Goal: Task Accomplishment & Management: Manage account settings

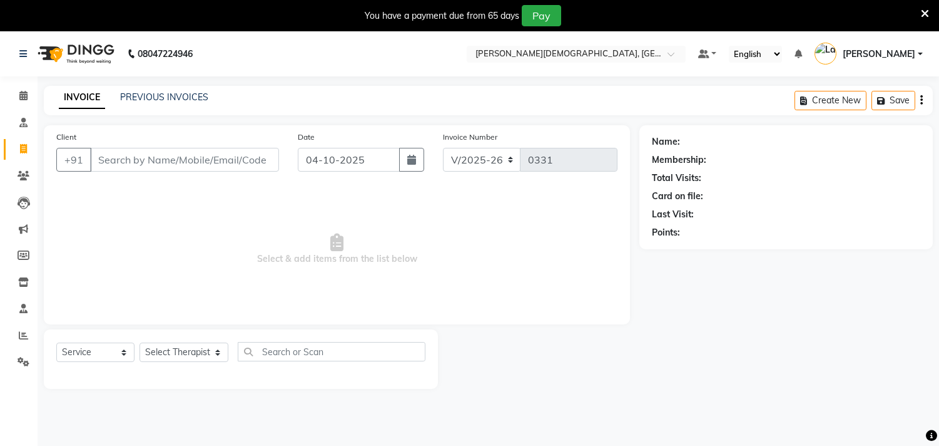
select select "6810"
select select "service"
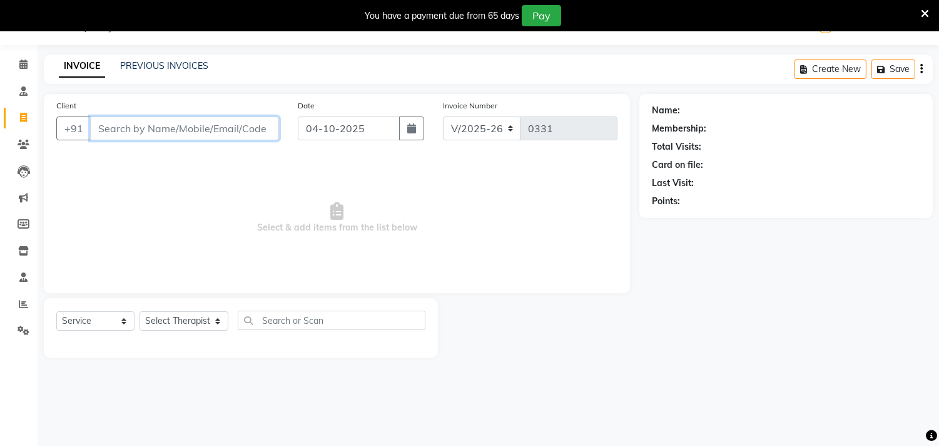
click at [135, 124] on input "Client" at bounding box center [184, 128] width 189 height 24
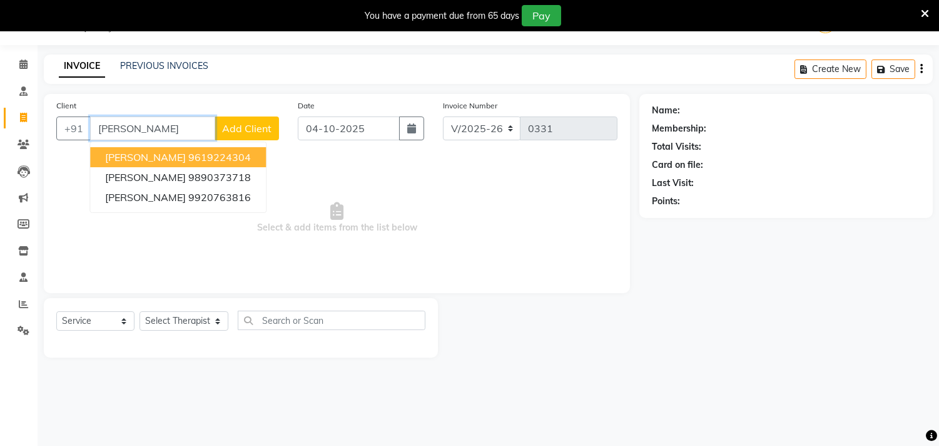
click at [142, 155] on span "[PERSON_NAME]" at bounding box center [145, 157] width 81 height 13
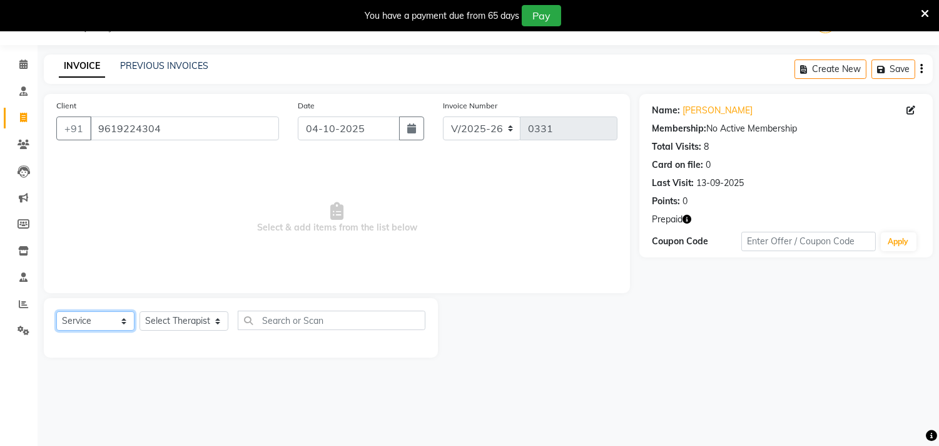
click at [98, 322] on select "Select Service Product Membership Package Voucher Prepaid Gift Card" at bounding box center [95, 320] width 78 height 19
click at [56, 312] on select "Select Service Product Membership Package Voucher Prepaid Gift Card" at bounding box center [95, 320] width 78 height 19
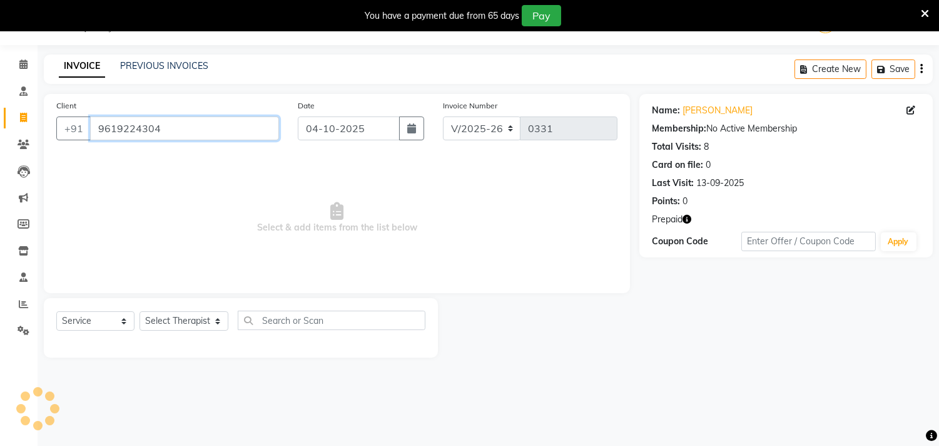
click at [154, 122] on input "9619224304" at bounding box center [184, 128] width 189 height 24
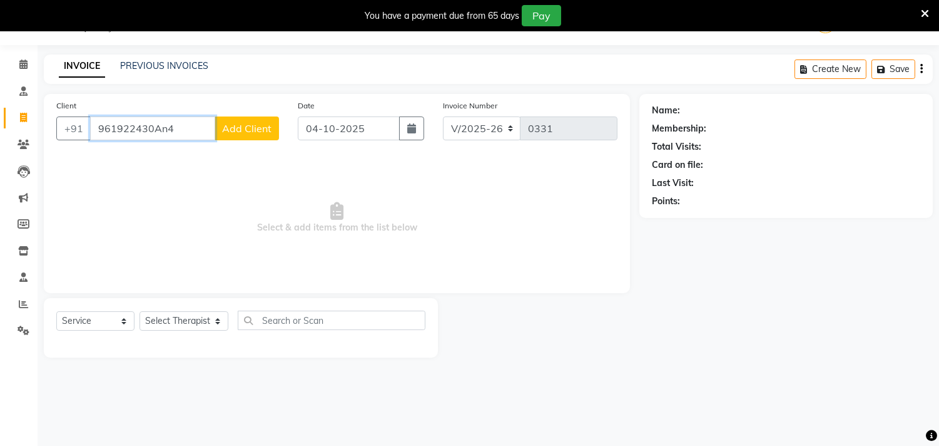
click at [185, 126] on input "961922430An4" at bounding box center [152, 128] width 125 height 24
type input "9"
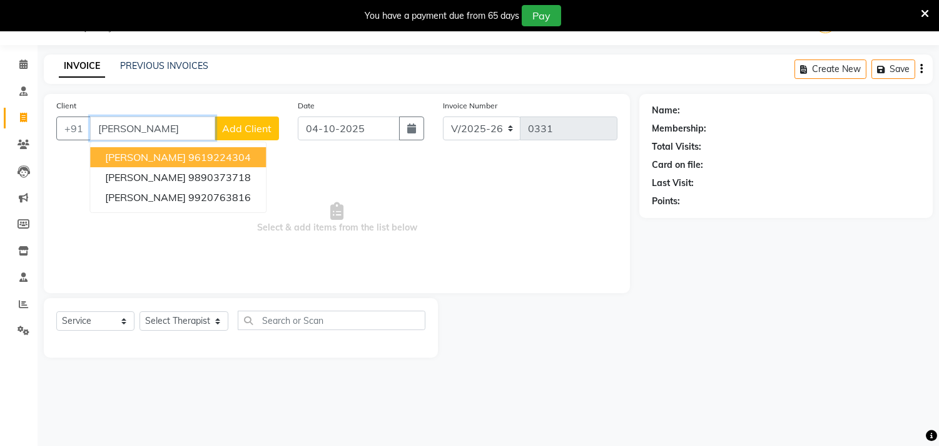
click at [165, 155] on span "[PERSON_NAME]" at bounding box center [145, 157] width 81 height 13
type input "9619224304"
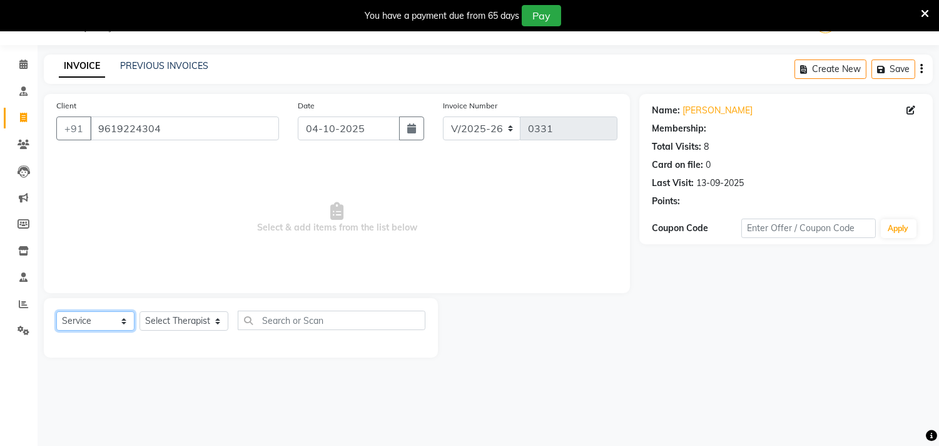
click at [101, 320] on select "Select Service Product Membership Package Voucher Prepaid Gift Card" at bounding box center [95, 320] width 78 height 19
click at [56, 312] on select "Select Service Product Membership Package Voucher Prepaid Gift Card" at bounding box center [95, 320] width 78 height 19
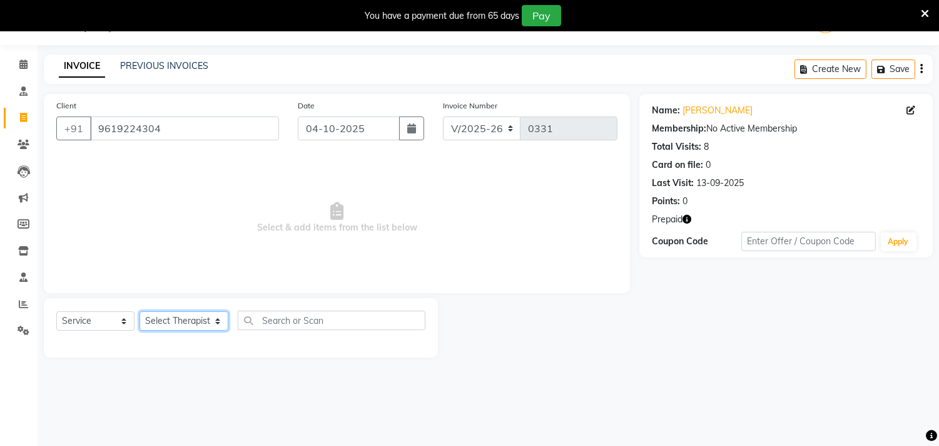
click at [163, 320] on select "Select Therapist [PERSON_NAME] [PERSON_NAME] Amla [PERSON_NAME] [PERSON_NAME] […" at bounding box center [184, 320] width 89 height 19
select select "57160"
click at [140, 312] on select "Select Therapist [PERSON_NAME] [PERSON_NAME] Amla [PERSON_NAME] [PERSON_NAME] […" at bounding box center [184, 320] width 89 height 19
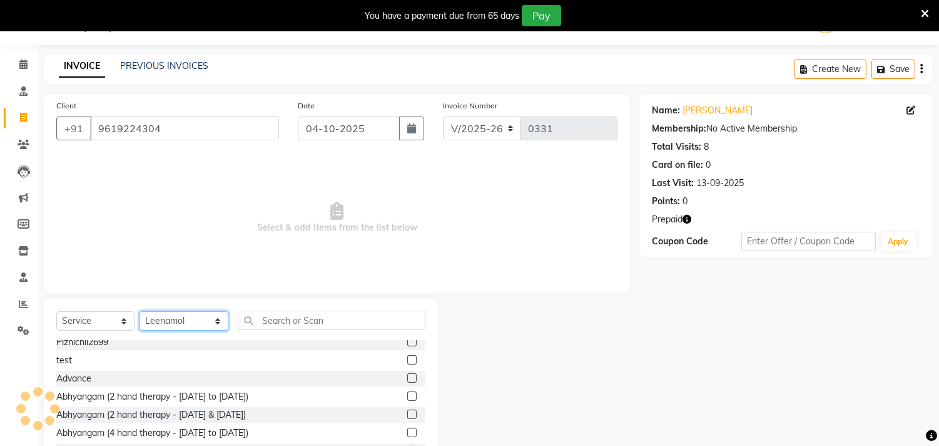
scroll to position [782, 0]
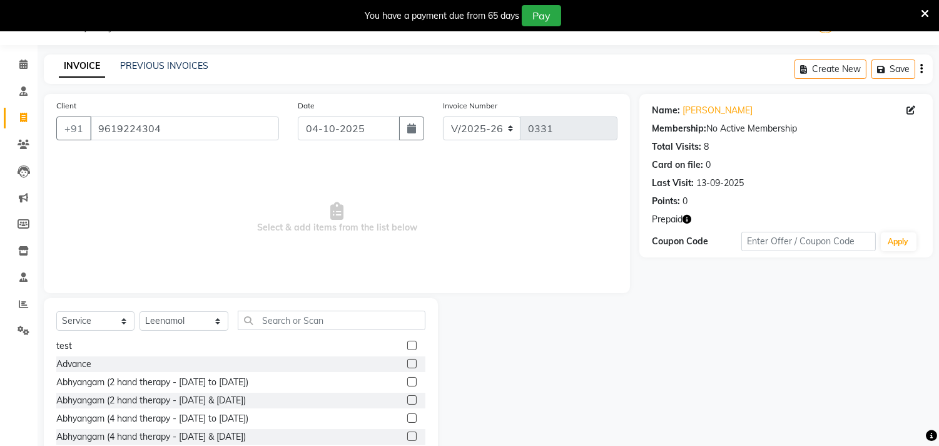
click at [407, 399] on label at bounding box center [411, 399] width 9 height 9
click at [407, 399] on input "checkbox" at bounding box center [411, 400] width 8 height 8
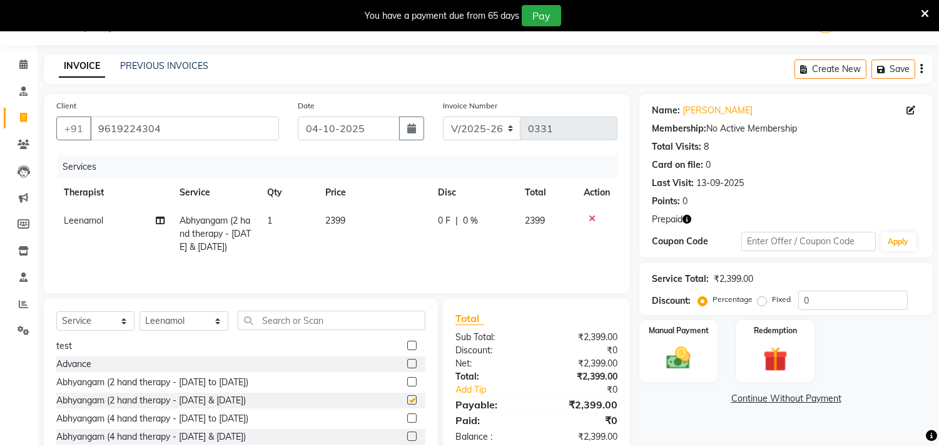
checkbox input "false"
click at [787, 361] on img at bounding box center [775, 359] width 41 height 31
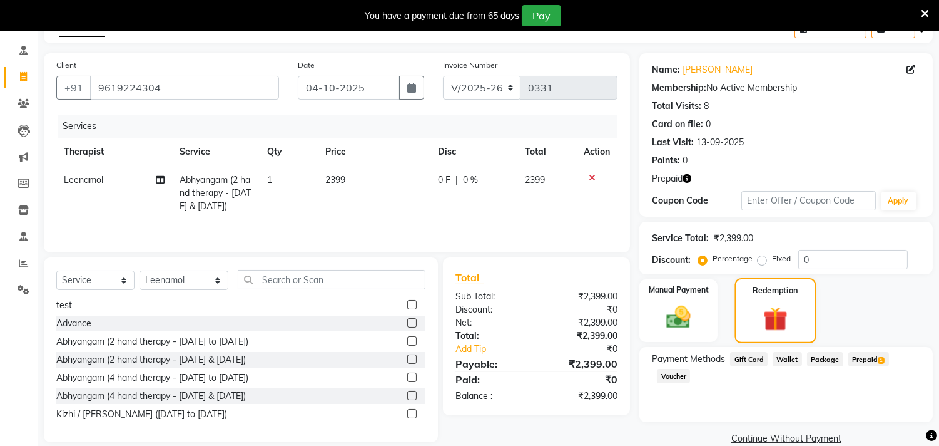
scroll to position [91, 0]
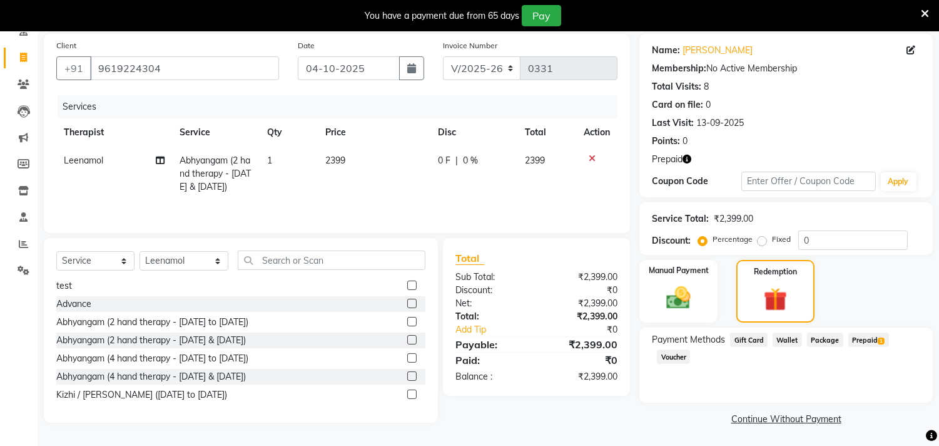
click at [861, 342] on span "Prepaid 1" at bounding box center [869, 339] width 41 height 14
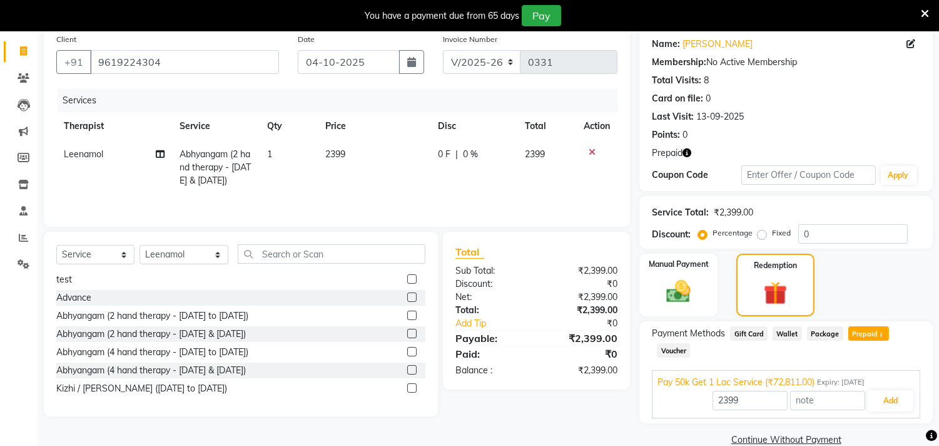
scroll to position [119, 0]
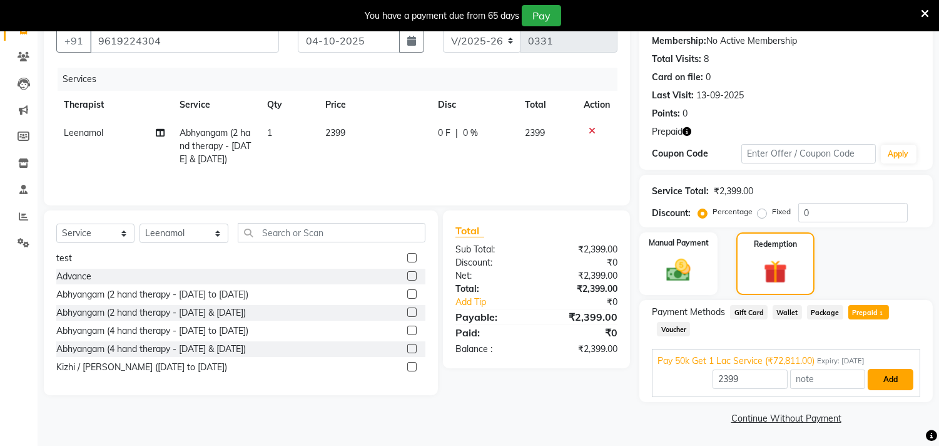
click at [886, 376] on button "Add" at bounding box center [891, 379] width 46 height 21
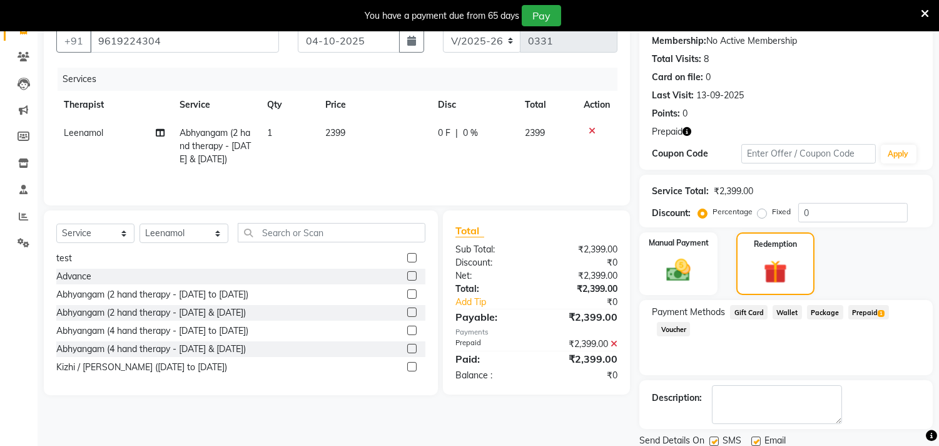
scroll to position [163, 0]
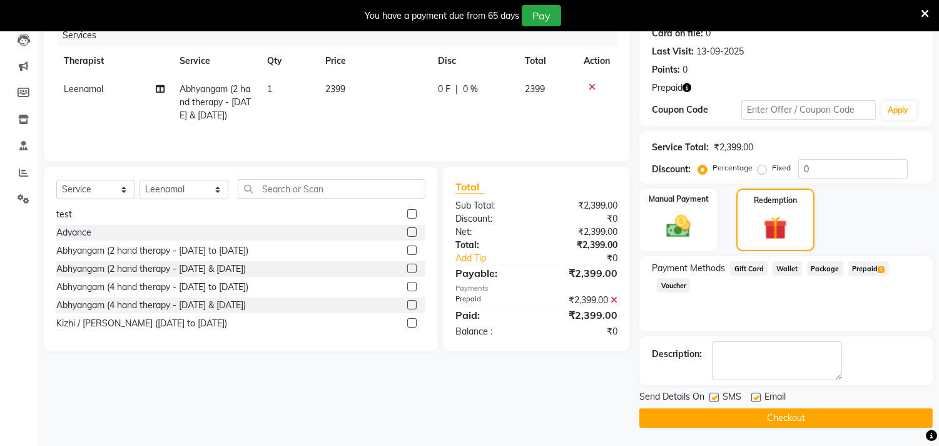
click at [715, 396] on label at bounding box center [714, 396] width 9 height 9
click at [715, 396] on input "checkbox" at bounding box center [714, 398] width 8 height 8
checkbox input "false"
click at [757, 397] on label at bounding box center [756, 396] width 9 height 9
click at [757, 397] on input "checkbox" at bounding box center [756, 398] width 8 height 8
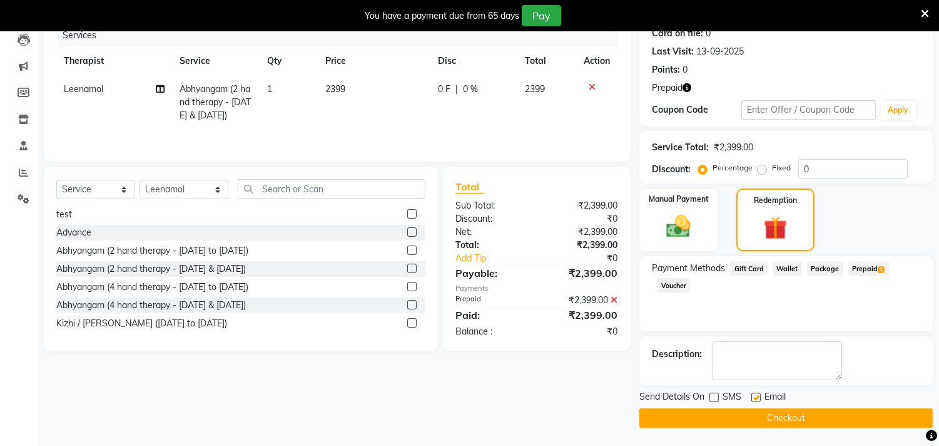
checkbox input "false"
click at [769, 418] on button "Checkout" at bounding box center [787, 417] width 294 height 19
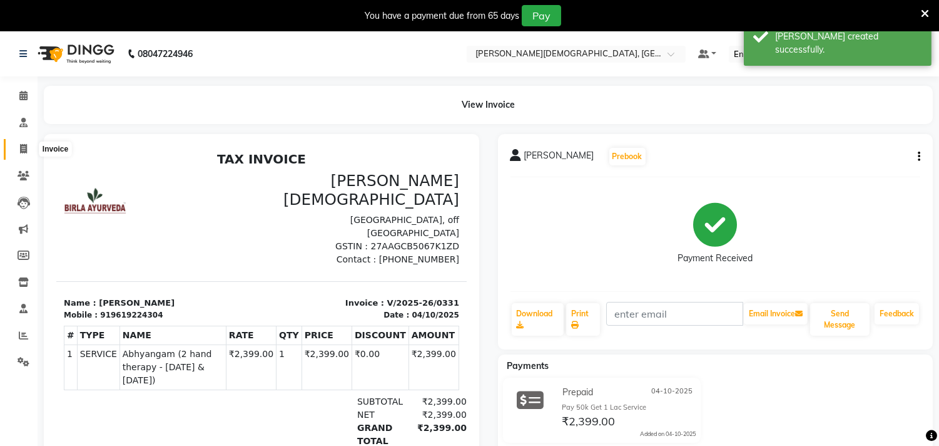
click at [20, 146] on icon at bounding box center [23, 148] width 7 height 9
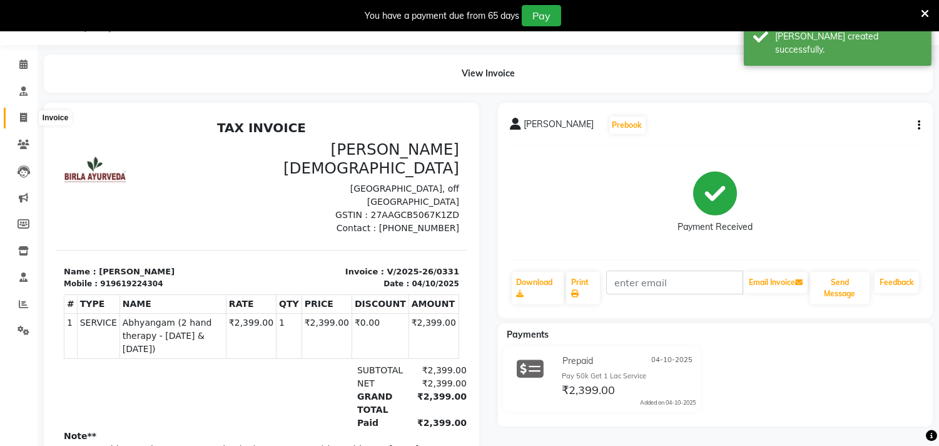
select select "service"
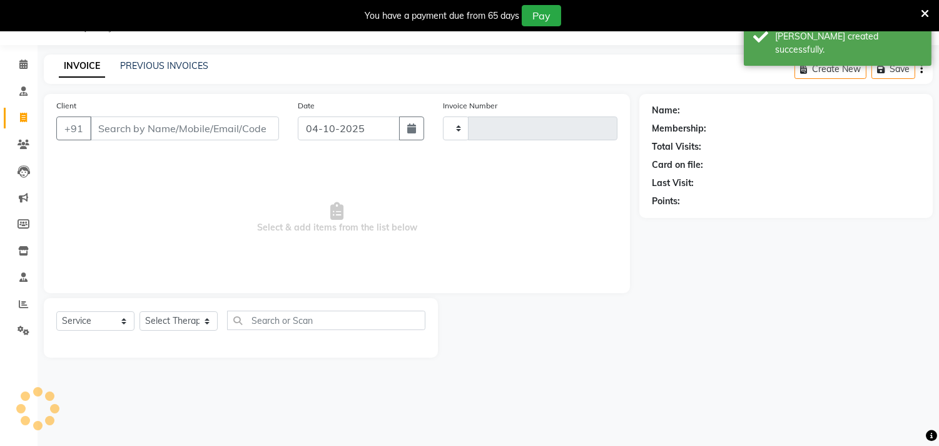
type input "0332"
select select "6810"
click at [138, 128] on input "Client" at bounding box center [184, 128] width 189 height 24
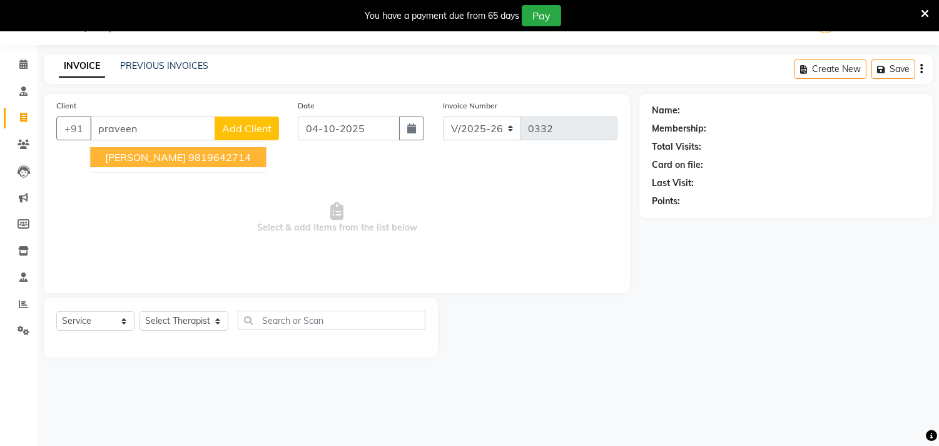
click at [188, 157] on ngb-highlight "9819642714" at bounding box center [219, 157] width 63 height 13
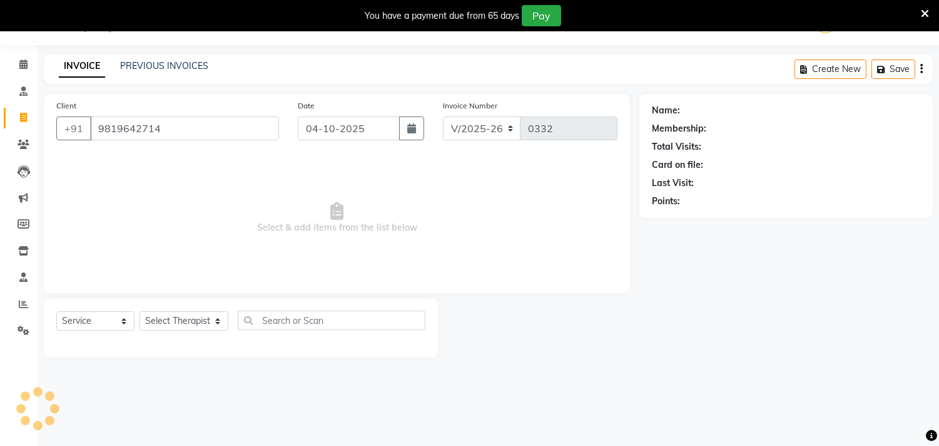
type input "9819642714"
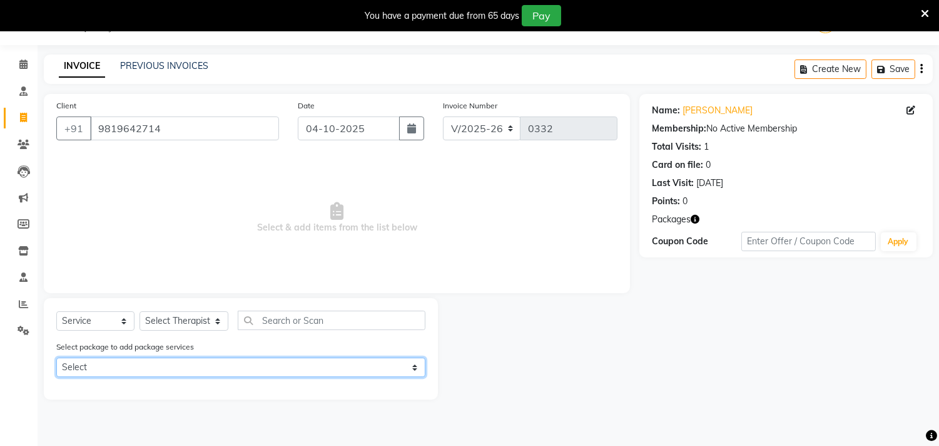
click at [96, 370] on select "Select Pay 28k & get 24 Abh" at bounding box center [240, 366] width 369 height 19
select select "1: Object"
click at [56, 357] on select "Select Pay 28k & get 24 Abh" at bounding box center [240, 366] width 369 height 19
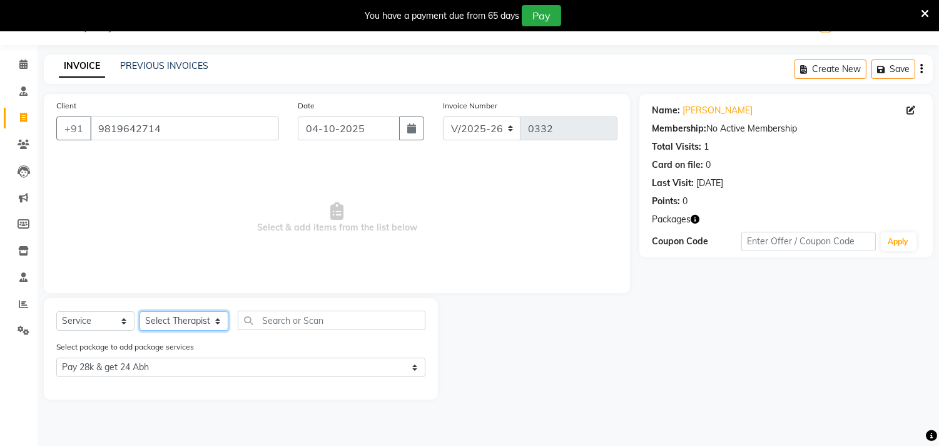
click at [183, 315] on select "Select Therapist [PERSON_NAME] [PERSON_NAME] Amla [PERSON_NAME] [PERSON_NAME] […" at bounding box center [184, 320] width 89 height 19
select select "90161"
click at [140, 312] on select "Select Therapist [PERSON_NAME] [PERSON_NAME] Amla [PERSON_NAME] [PERSON_NAME] […" at bounding box center [184, 320] width 89 height 19
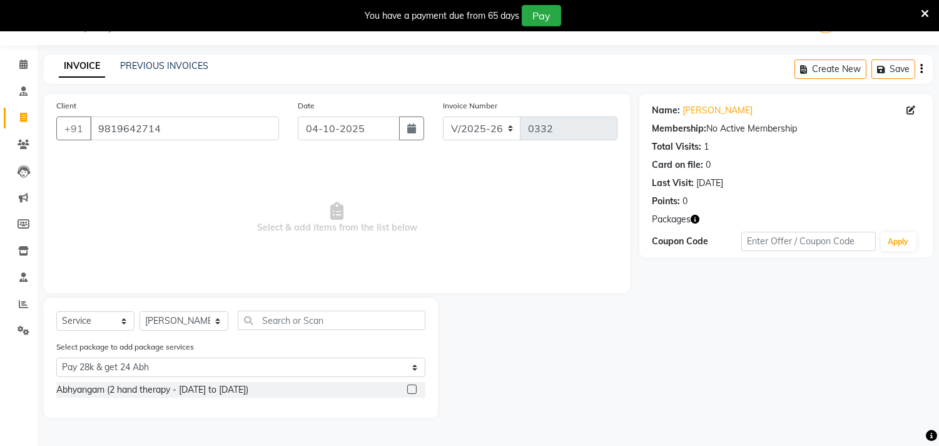
click at [414, 391] on label at bounding box center [411, 388] width 9 height 9
click at [414, 391] on input "checkbox" at bounding box center [411, 390] width 8 height 8
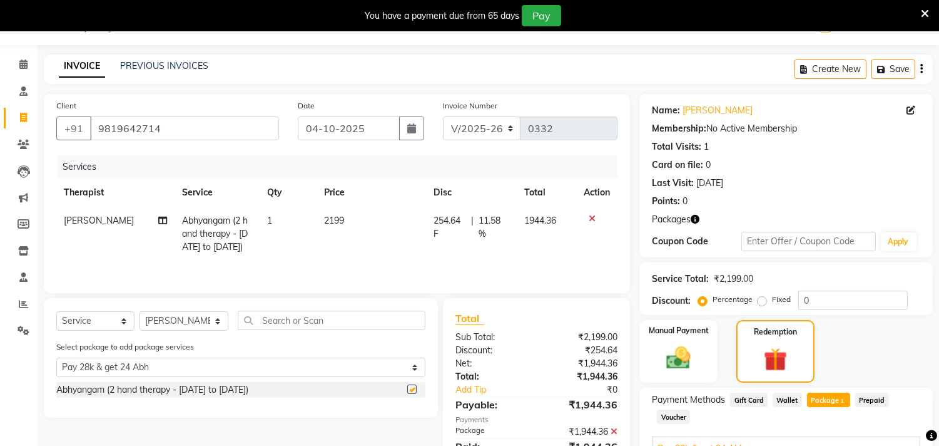
checkbox input "false"
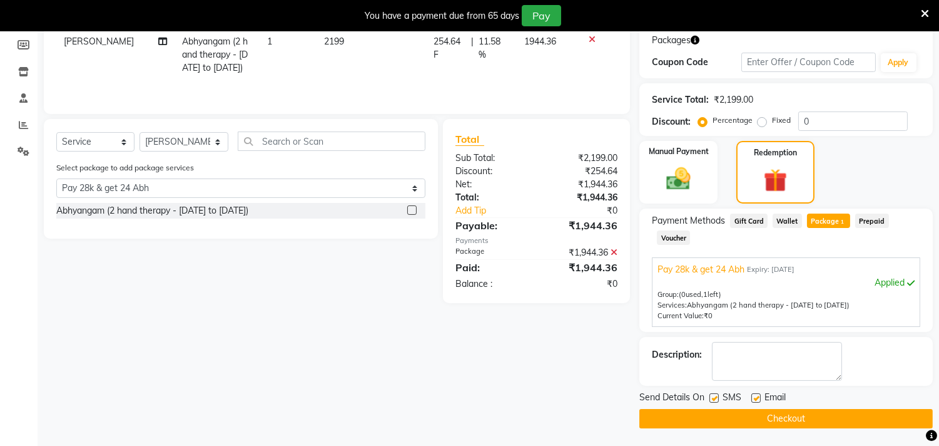
scroll to position [211, 0]
click at [178, 274] on div "Select Service Product Membership Package Voucher Prepaid Gift Card Select Ther…" at bounding box center [236, 210] width 404 height 184
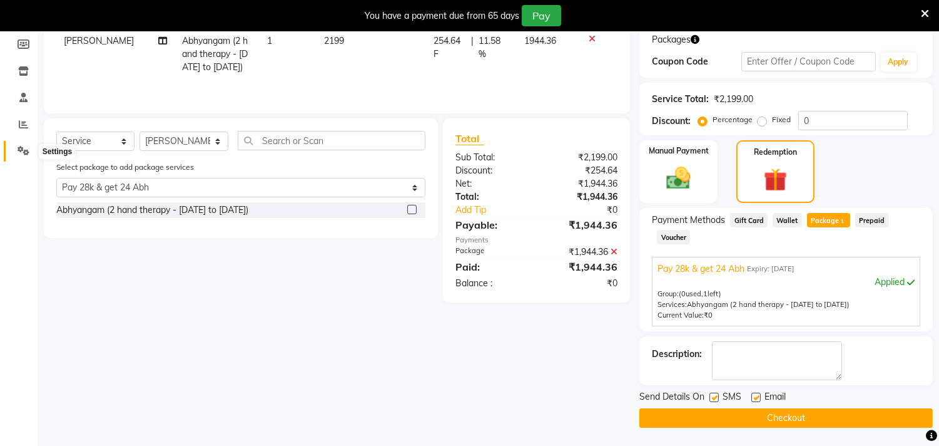
click at [21, 147] on icon at bounding box center [24, 150] width 12 height 9
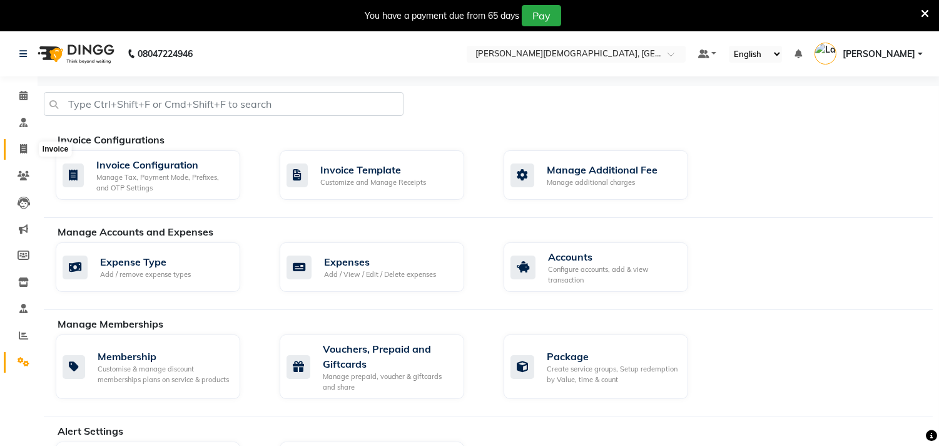
click at [22, 145] on icon at bounding box center [23, 148] width 7 height 9
select select "service"
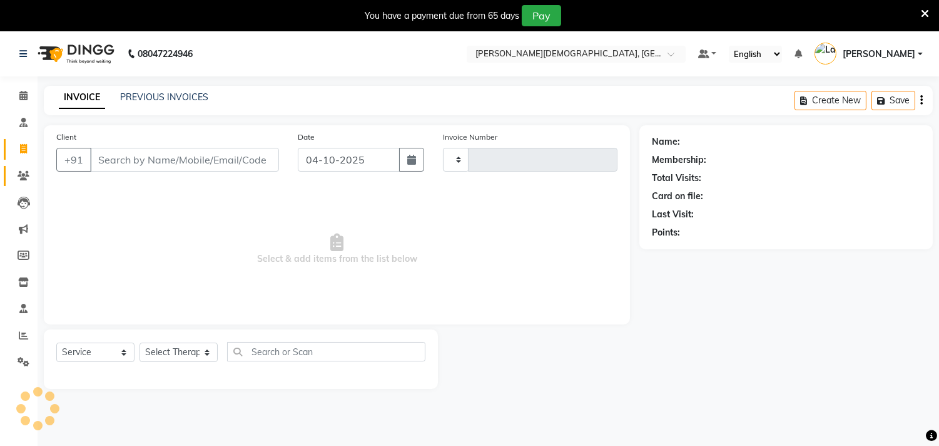
scroll to position [31, 0]
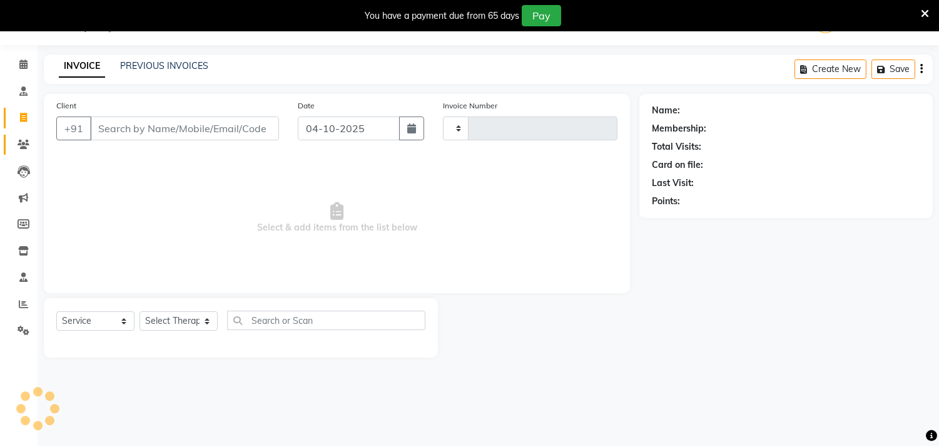
type input "0332"
select select "6810"
click at [173, 68] on link "PREVIOUS INVOICES" at bounding box center [164, 65] width 88 height 11
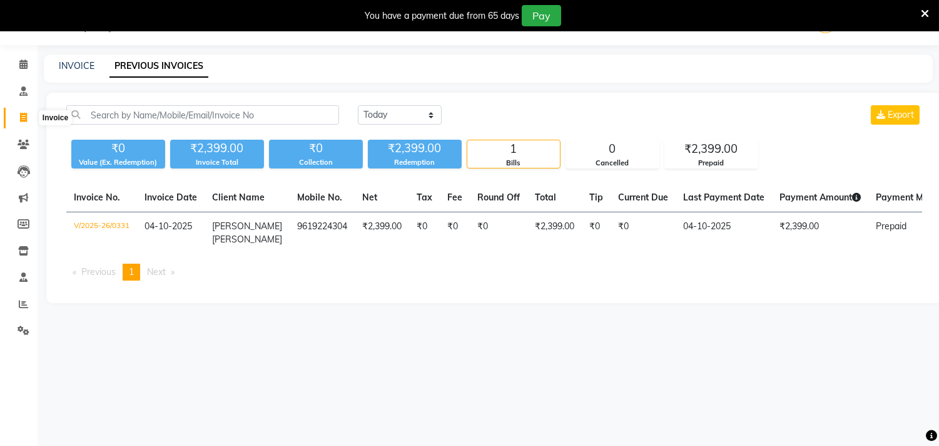
click at [26, 115] on icon at bounding box center [23, 117] width 7 height 9
select select "service"
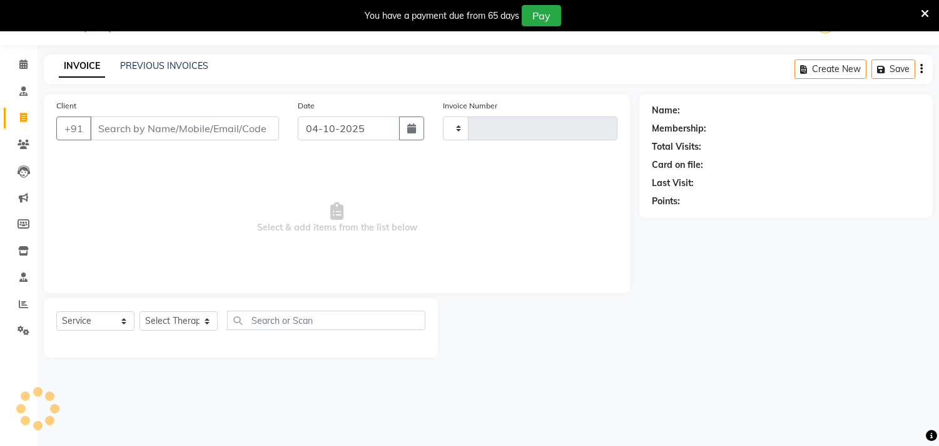
type input "0332"
select select "6810"
click at [19, 329] on icon at bounding box center [24, 329] width 12 height 9
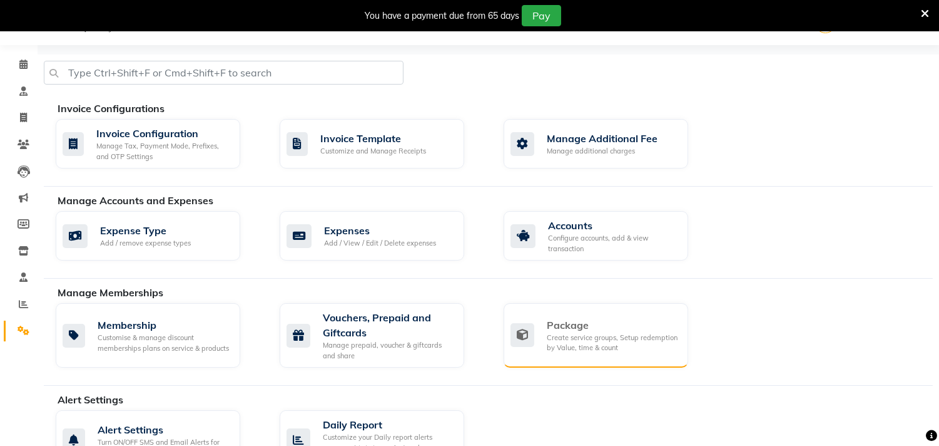
click at [551, 328] on div "Package" at bounding box center [612, 324] width 131 height 15
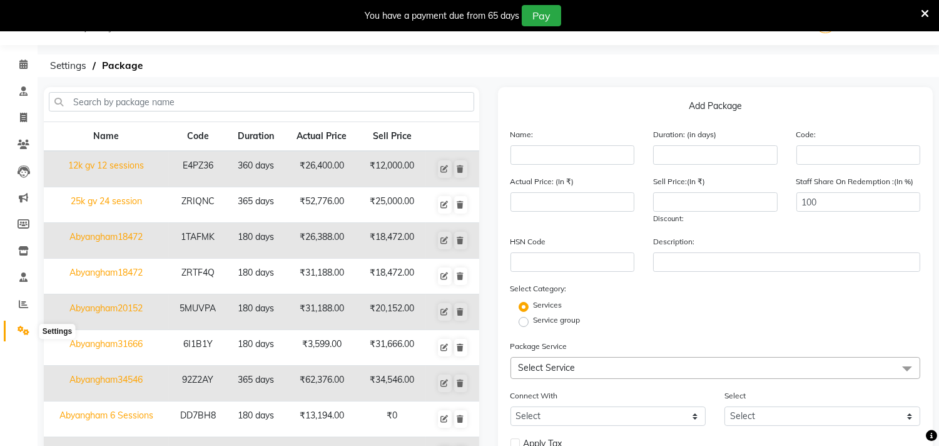
click at [25, 329] on icon at bounding box center [24, 329] width 12 height 9
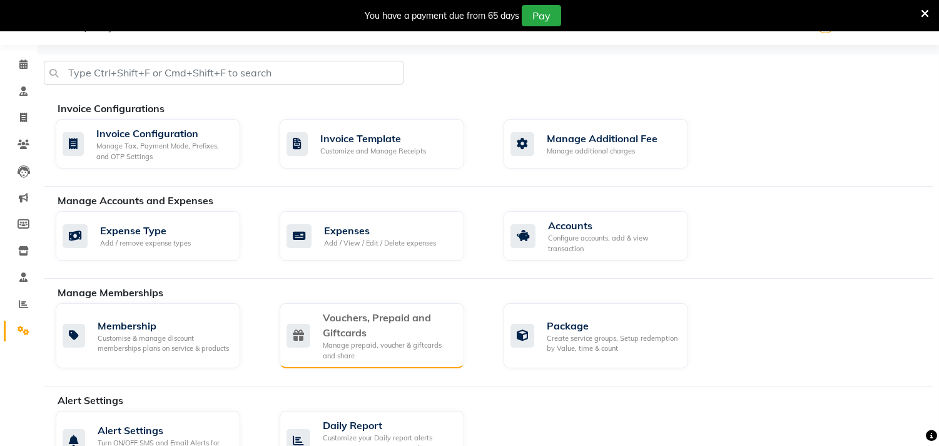
click at [363, 320] on div "Vouchers, Prepaid and Giftcards" at bounding box center [388, 325] width 131 height 30
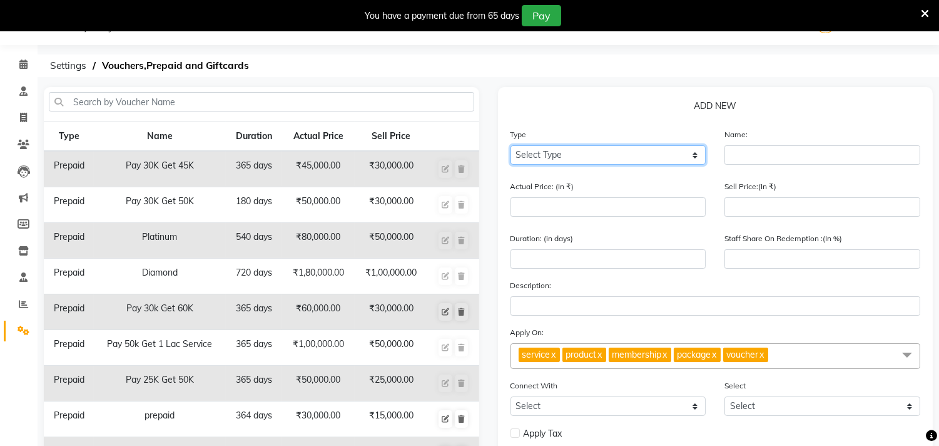
click at [533, 155] on select "Select Type Voucher Prepaid Gift Card" at bounding box center [609, 154] width 196 height 19
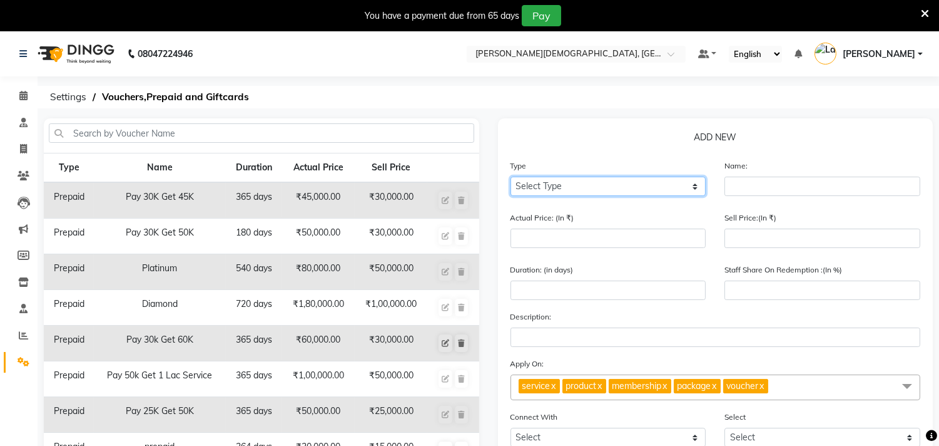
click at [530, 183] on select "Select Type Voucher Prepaid Gift Card" at bounding box center [609, 185] width 196 height 19
select select "P"
click at [511, 176] on select "Select Type Voucher Prepaid Gift Card" at bounding box center [609, 185] width 196 height 19
click at [549, 190] on select "Select Type Voucher Prepaid Gift Card" at bounding box center [609, 185] width 196 height 19
click at [551, 185] on select "Select Type Voucher Prepaid Gift Card" at bounding box center [609, 185] width 196 height 19
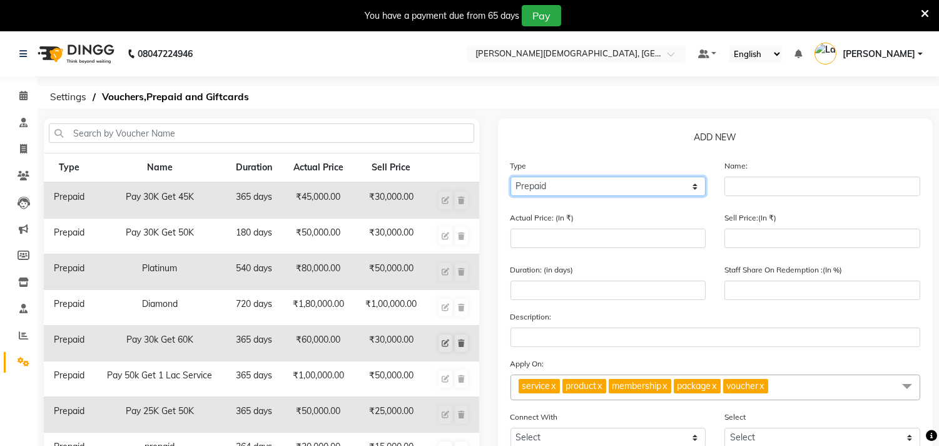
click at [551, 185] on select "Select Type Voucher Prepaid Gift Card" at bounding box center [609, 185] width 196 height 19
click at [695, 183] on select "Select Type Voucher Prepaid Gift Card" at bounding box center [609, 185] width 196 height 19
click at [563, 188] on select "Select Type Voucher Prepaid Gift Card" at bounding box center [609, 185] width 196 height 19
click at [548, 182] on select "Select Type Voucher Prepaid Gift Card" at bounding box center [609, 185] width 196 height 19
click at [564, 182] on select "Select Type Voucher Prepaid Gift Card" at bounding box center [609, 185] width 196 height 19
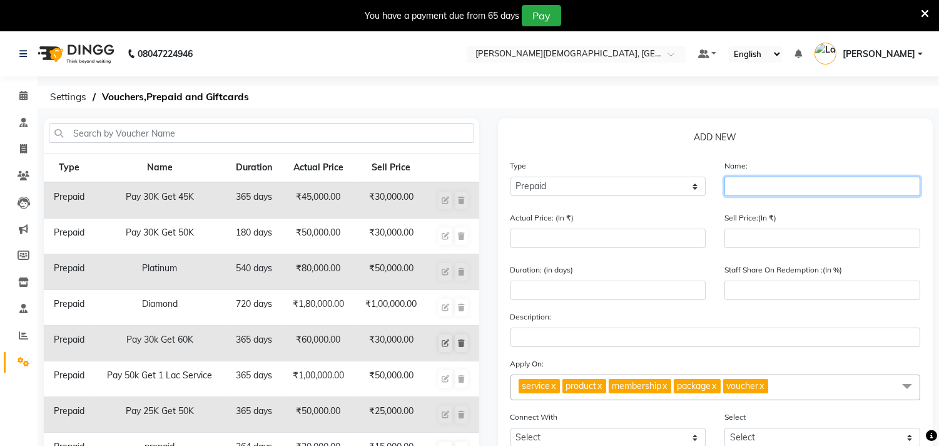
click at [745, 183] on input "text" at bounding box center [823, 185] width 196 height 19
click at [739, 189] on input "pay 20k Get 30k" at bounding box center [823, 185] width 196 height 19
click at [735, 188] on input "pay 20k Get 30k" at bounding box center [823, 185] width 196 height 19
click at [739, 188] on input "pay 20k Get 30k" at bounding box center [823, 185] width 196 height 19
type input "Pay 20k Get 30k"
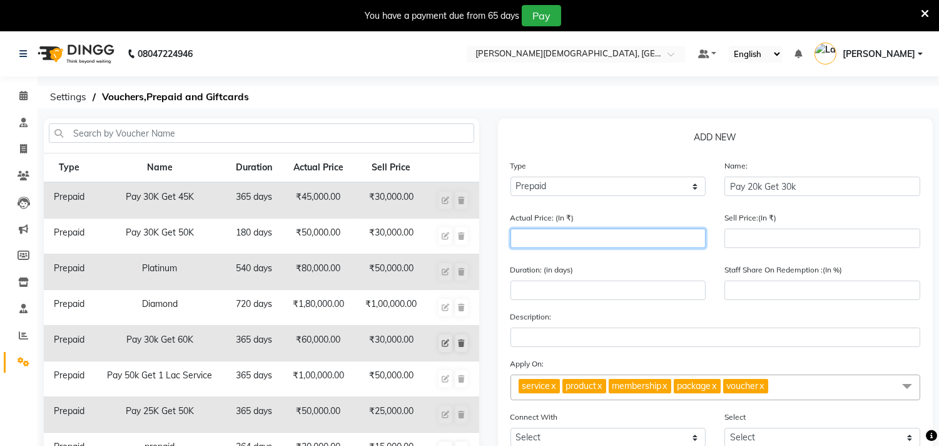
click at [555, 238] on input "number" at bounding box center [609, 237] width 196 height 19
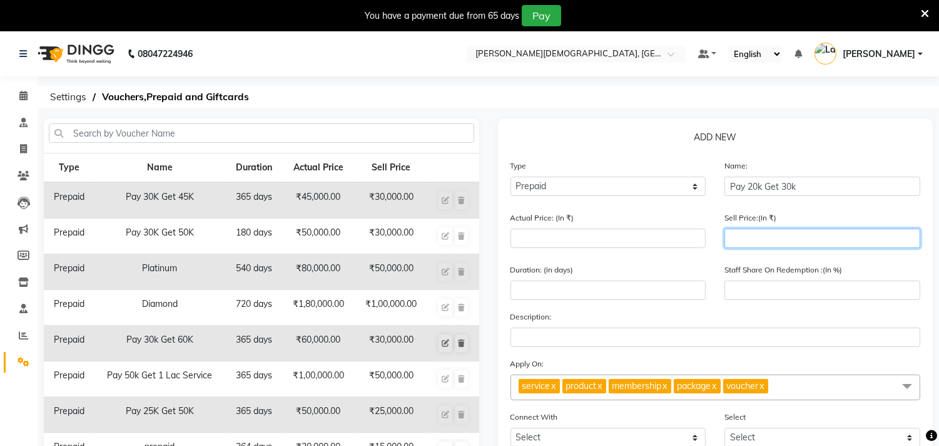
click at [764, 240] on input "number" at bounding box center [823, 237] width 196 height 19
type input "2"
type input "20"
type input "200"
type input "2000"
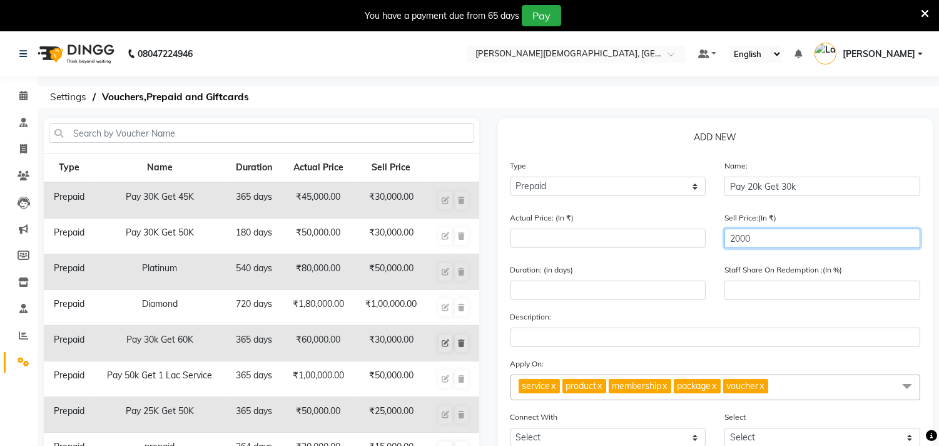
type input "20000"
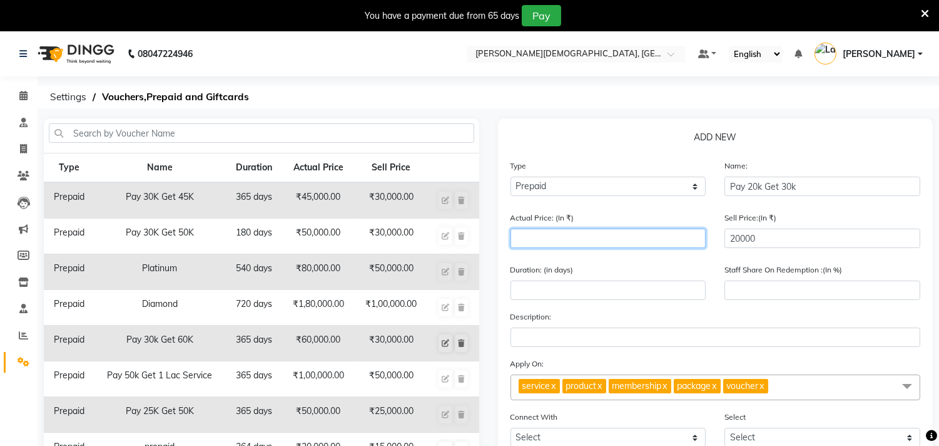
click at [642, 244] on input "number" at bounding box center [609, 237] width 196 height 19
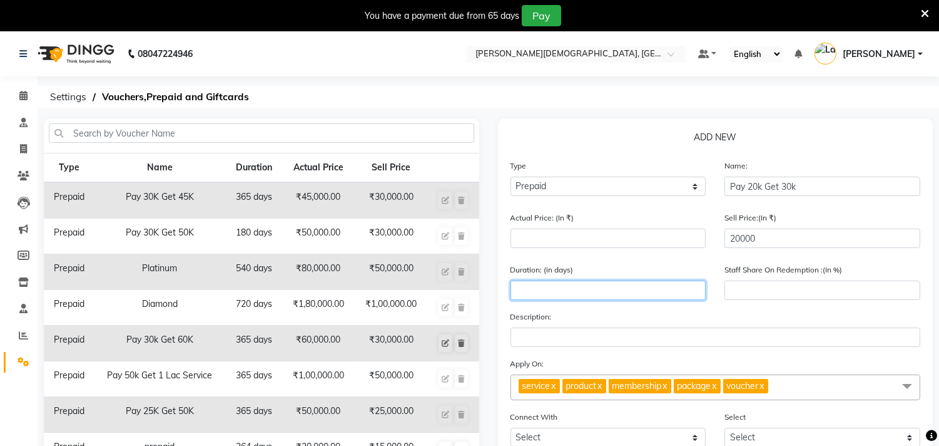
click at [534, 286] on input "number" at bounding box center [609, 289] width 196 height 19
type input "200"
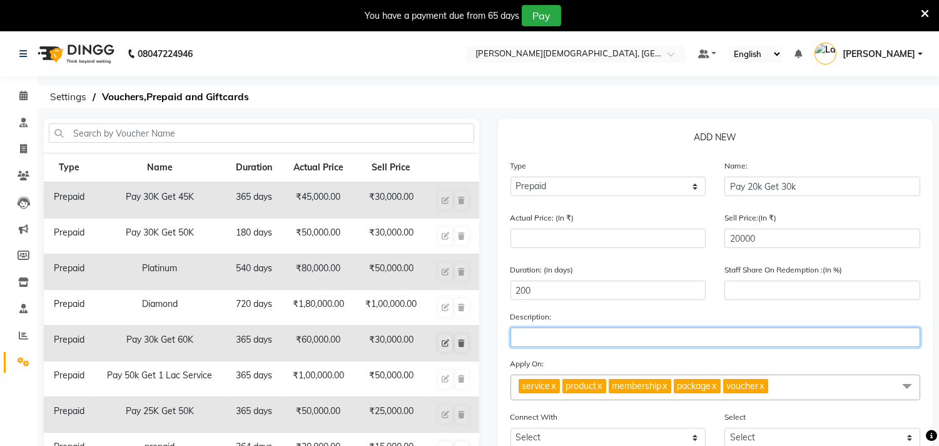
click at [606, 340] on input "text" at bounding box center [716, 336] width 411 height 19
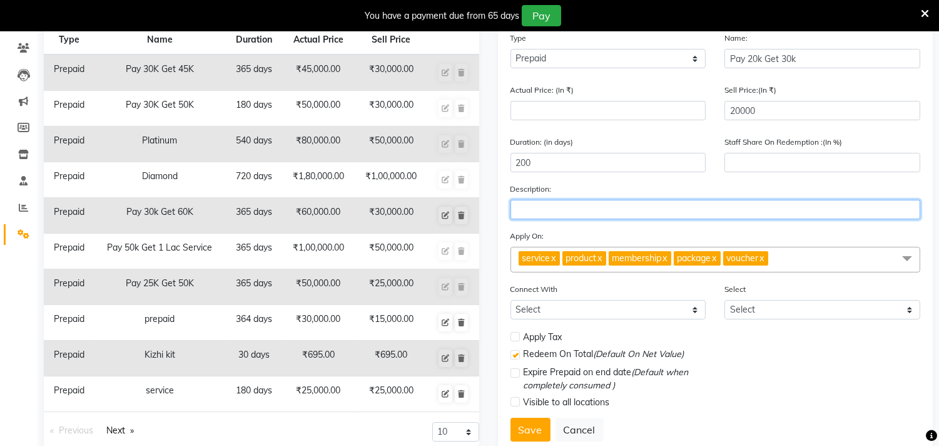
scroll to position [139, 0]
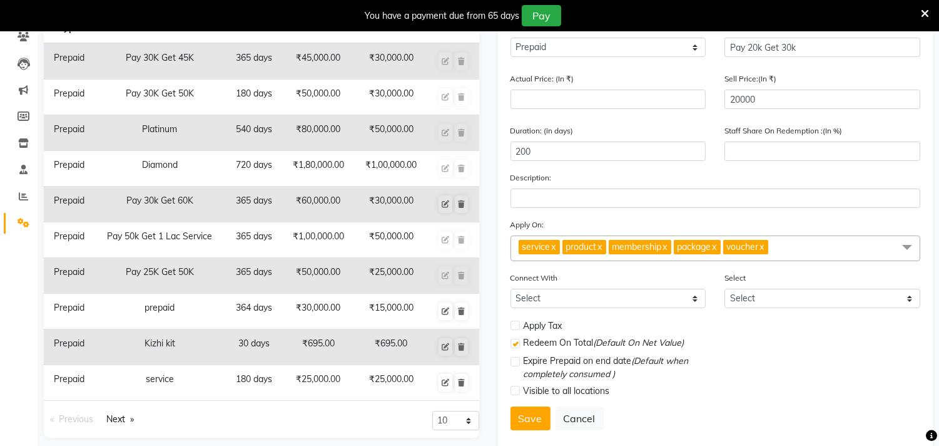
click at [603, 247] on link "x" at bounding box center [600, 246] width 6 height 11
click at [621, 245] on link "x" at bounding box center [619, 246] width 6 height 11
click at [653, 245] on link "x" at bounding box center [651, 246] width 6 height 11
click at [606, 248] on link "x" at bounding box center [603, 246] width 6 height 11
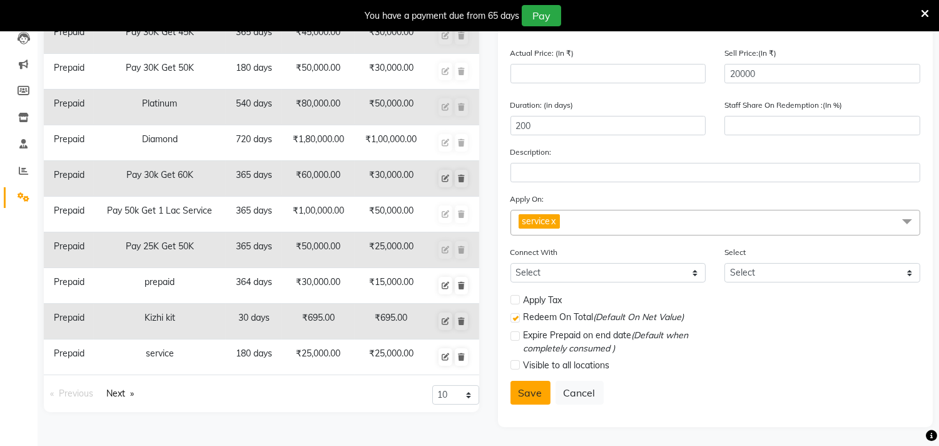
click at [526, 395] on button "Save" at bounding box center [531, 393] width 40 height 24
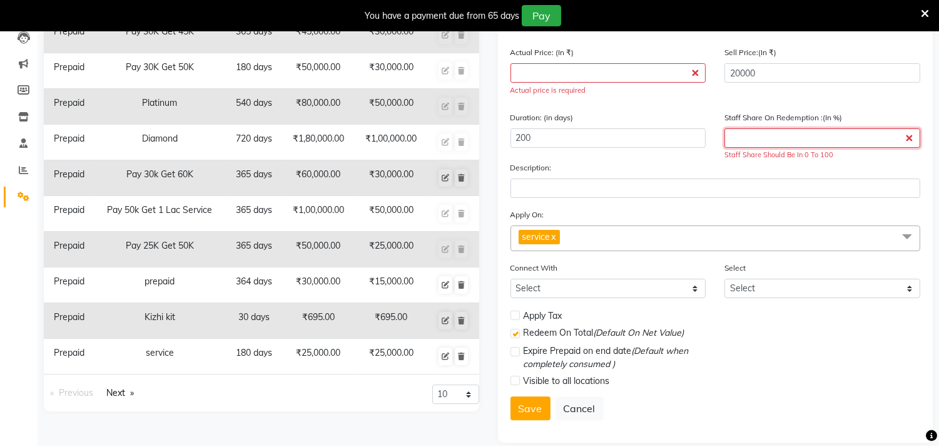
click at [777, 130] on input "number" at bounding box center [823, 137] width 196 height 19
click at [536, 65] on input "number" at bounding box center [609, 72] width 196 height 19
click at [543, 74] on input "number" at bounding box center [609, 72] width 196 height 19
type input "2"
type input "1000000"
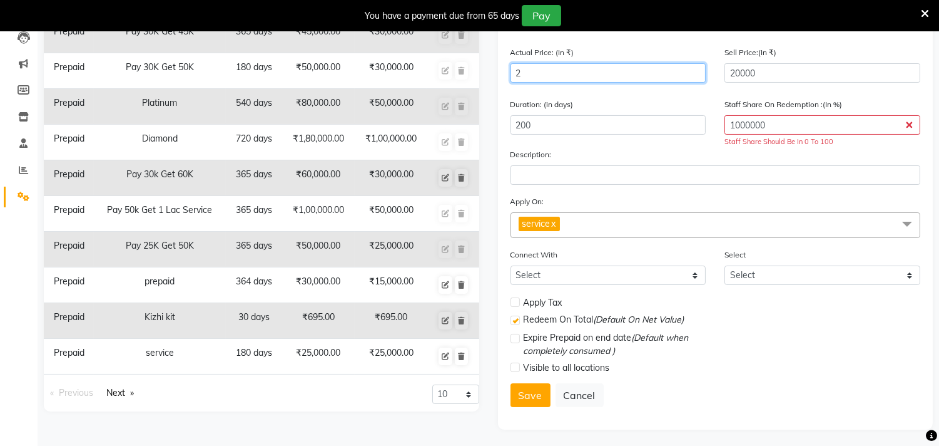
type input "25"
type input "80000"
type input "250"
type input "8000"
type input "2500"
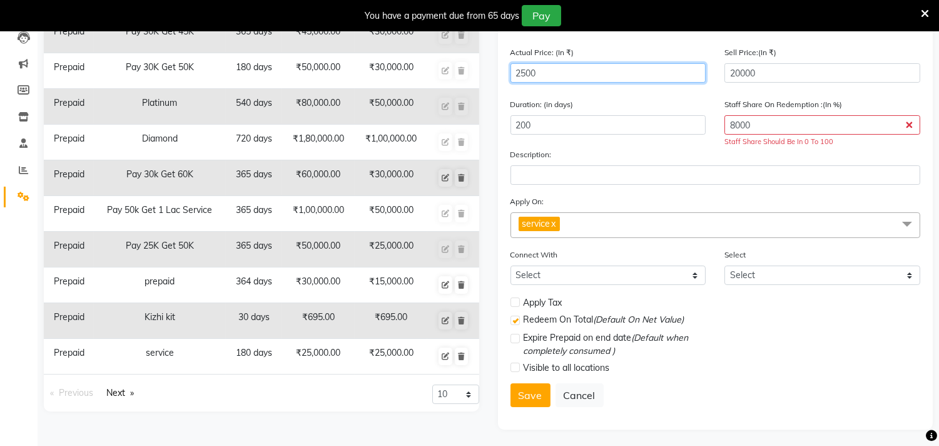
type input "800"
type input "25000"
type input "80"
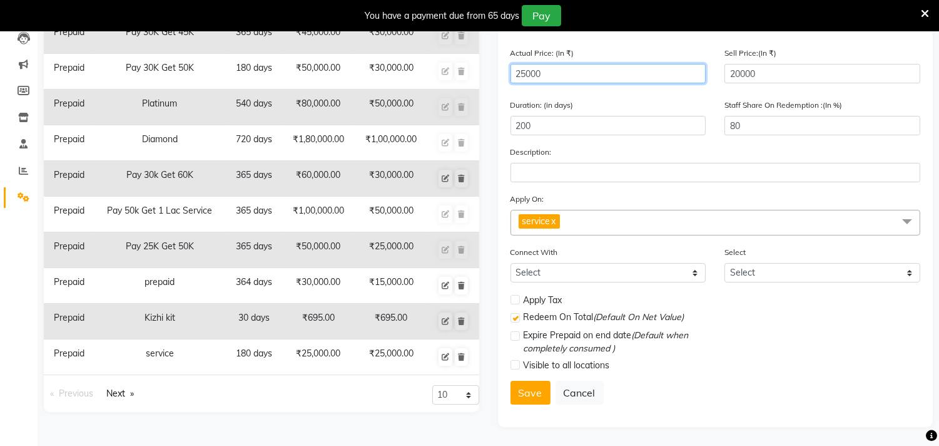
type input "25000"
click at [583, 142] on div "Duration: (in days) 200" at bounding box center [608, 121] width 215 height 47
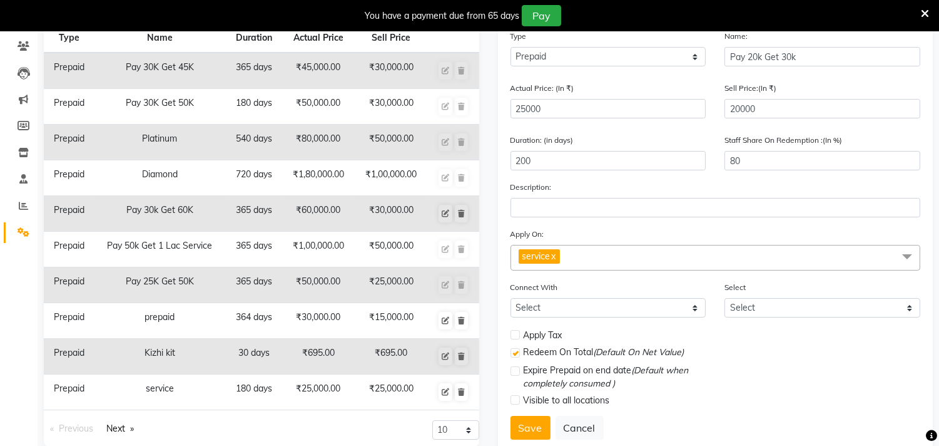
scroll to position [96, 0]
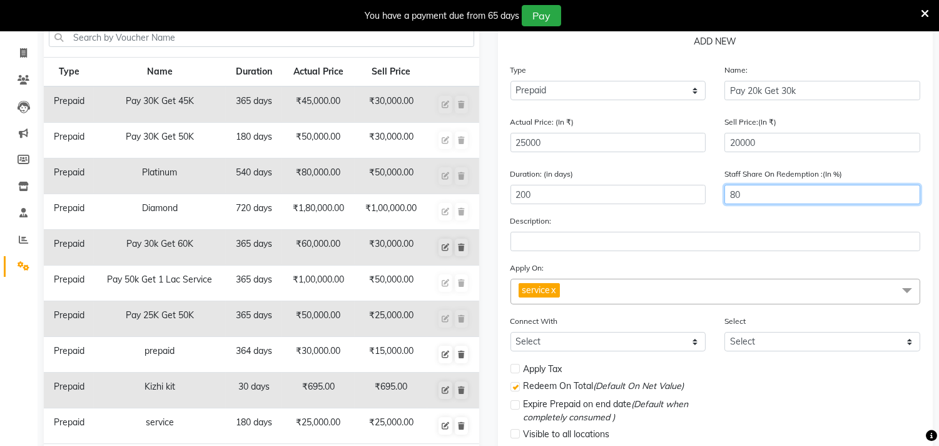
click at [756, 193] on input "80" at bounding box center [823, 194] width 196 height 19
type input "8"
type input "0"
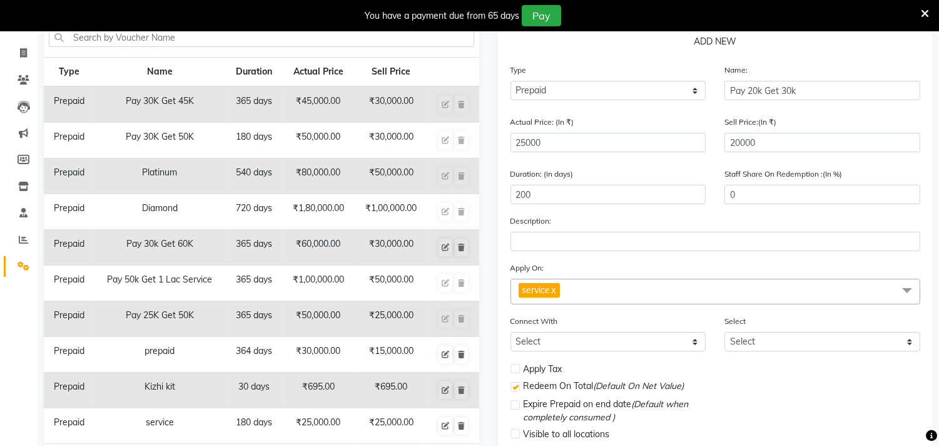
click at [800, 221] on div "Description:" at bounding box center [716, 232] width 411 height 37
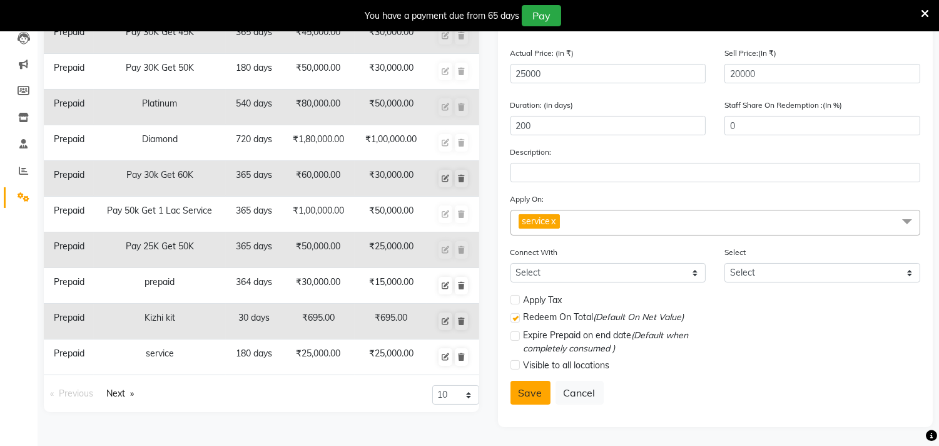
click at [538, 393] on button "Save" at bounding box center [531, 393] width 40 height 24
select select
checkbox input "false"
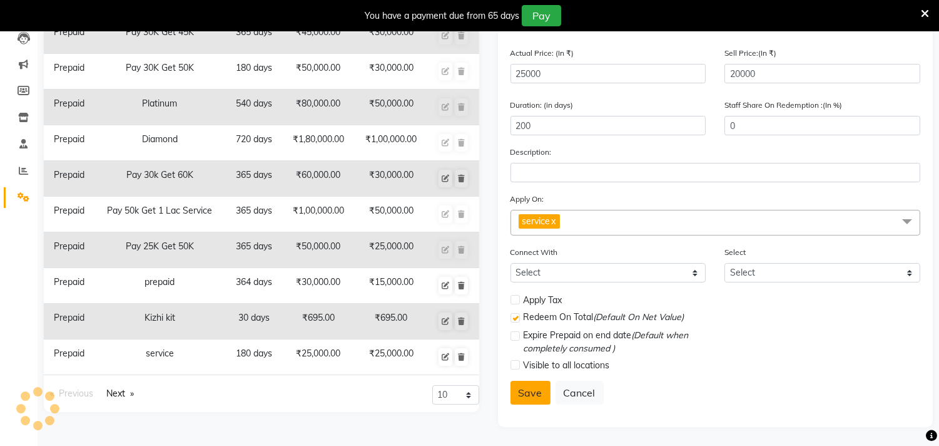
checkbox input "true"
checkbox input "false"
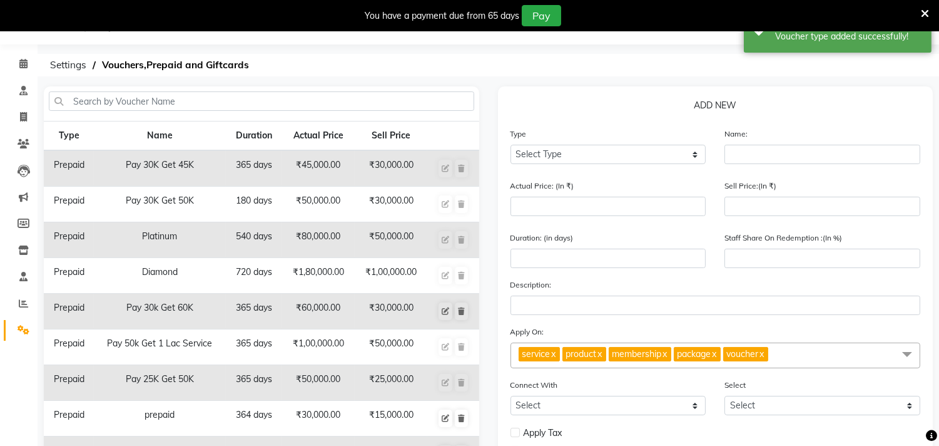
scroll to position [26, 0]
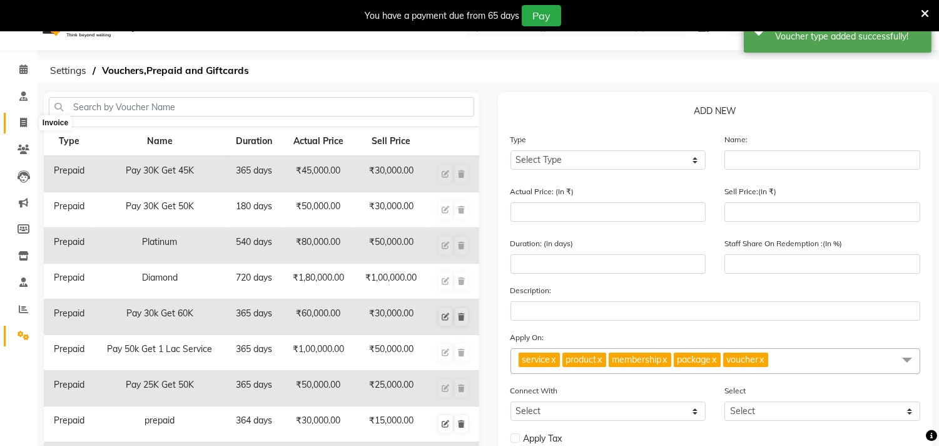
click at [24, 122] on icon at bounding box center [23, 122] width 7 height 9
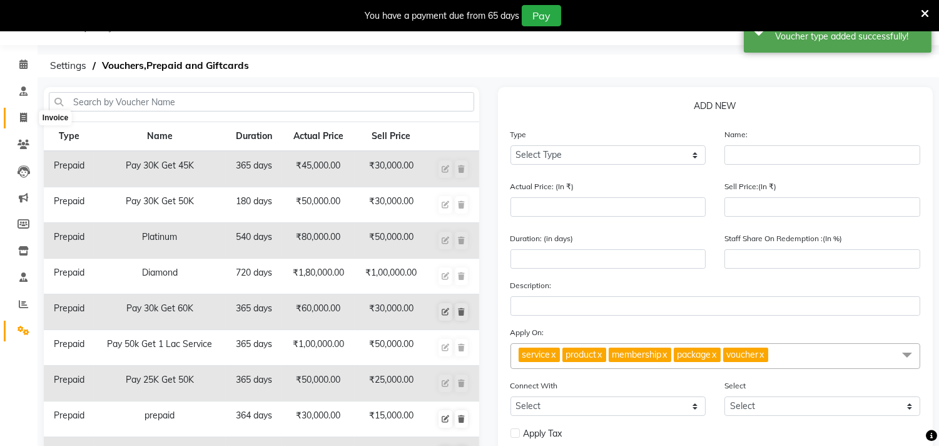
select select "service"
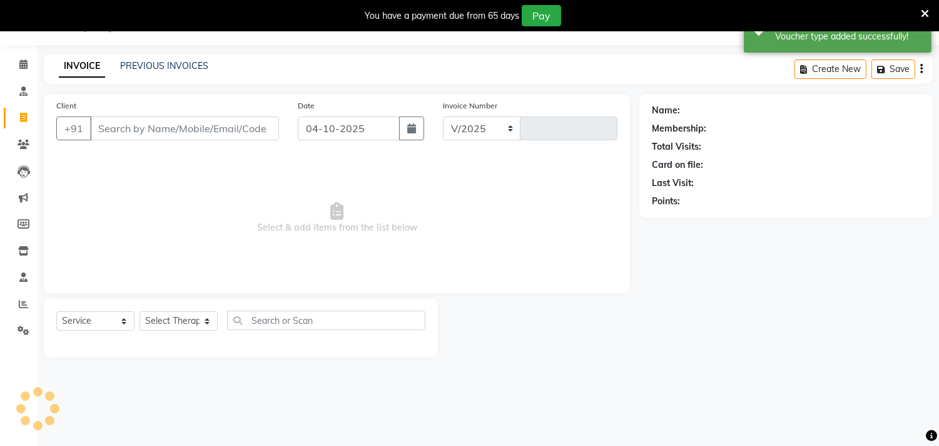
select select "6810"
type input "0332"
click at [83, 317] on select "Select Service Product Membership Package Voucher Prepaid Gift Card" at bounding box center [95, 320] width 78 height 19
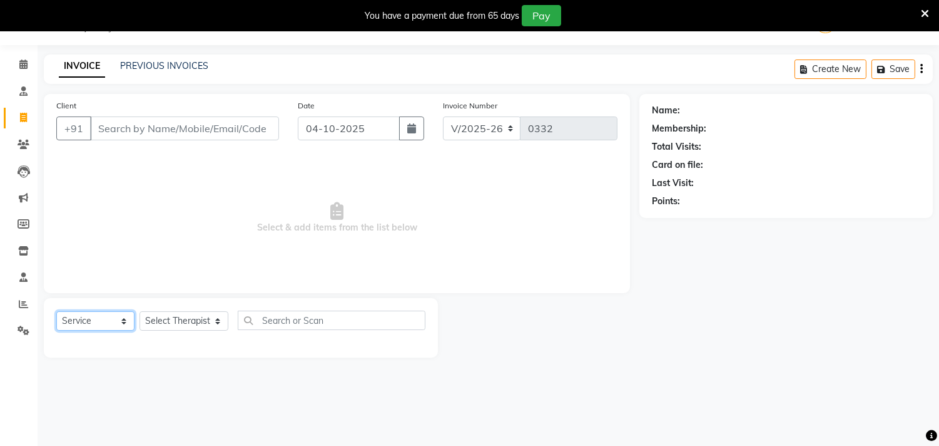
select select "P"
click at [56, 312] on select "Select Service Product Membership Package Voucher Prepaid Gift Card" at bounding box center [95, 320] width 78 height 19
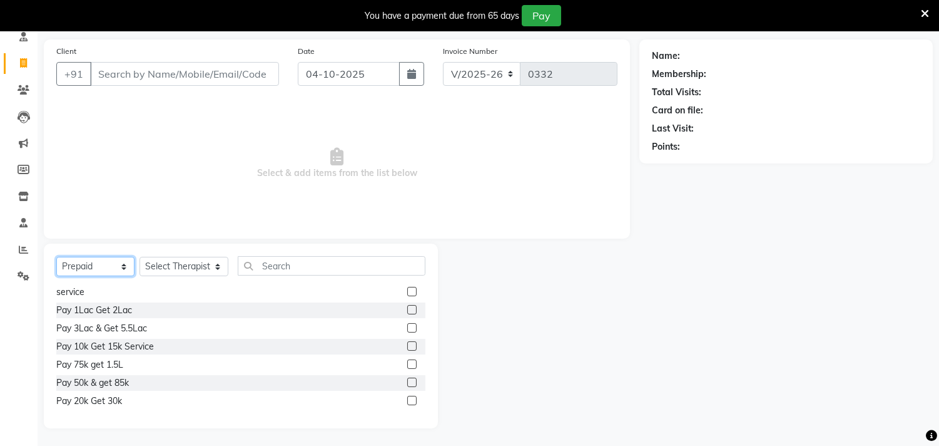
scroll to position [86, 0]
click at [407, 396] on label at bounding box center [411, 399] width 9 height 9
click at [407, 396] on input "checkbox" at bounding box center [411, 400] width 8 height 8
checkbox input "false"
click at [171, 269] on select "Select Therapist [PERSON_NAME] [PERSON_NAME] Amla [PERSON_NAME] [PERSON_NAME] […" at bounding box center [184, 265] width 89 height 19
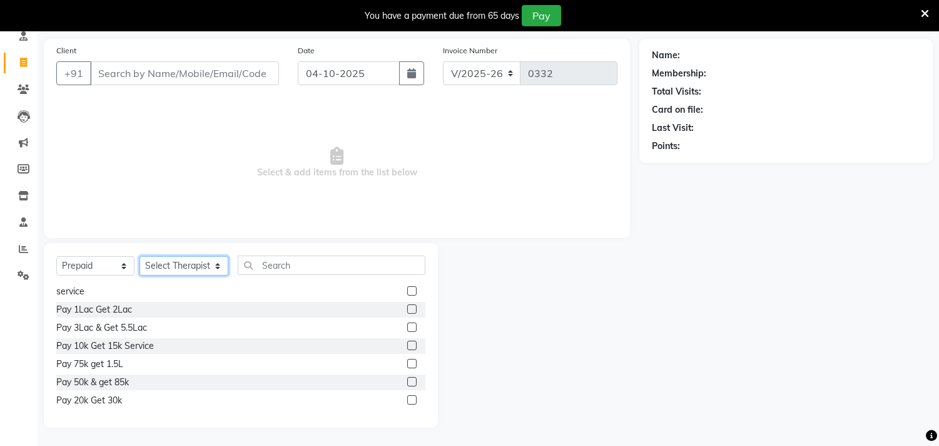
select select "56887"
click at [140, 256] on select "Select Therapist [PERSON_NAME] [PERSON_NAME] Amla [PERSON_NAME] [PERSON_NAME] […" at bounding box center [184, 265] width 89 height 19
click at [407, 397] on label at bounding box center [411, 399] width 9 height 9
click at [407, 397] on input "checkbox" at bounding box center [411, 400] width 8 height 8
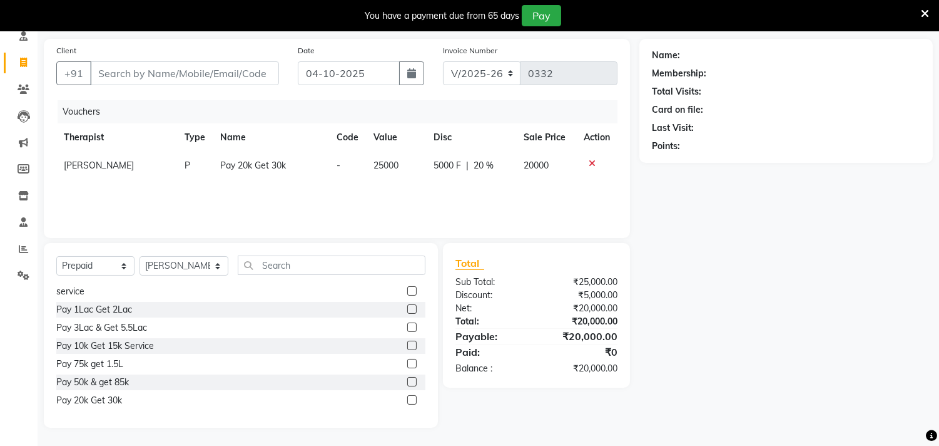
click at [590, 160] on icon at bounding box center [592, 163] width 7 height 9
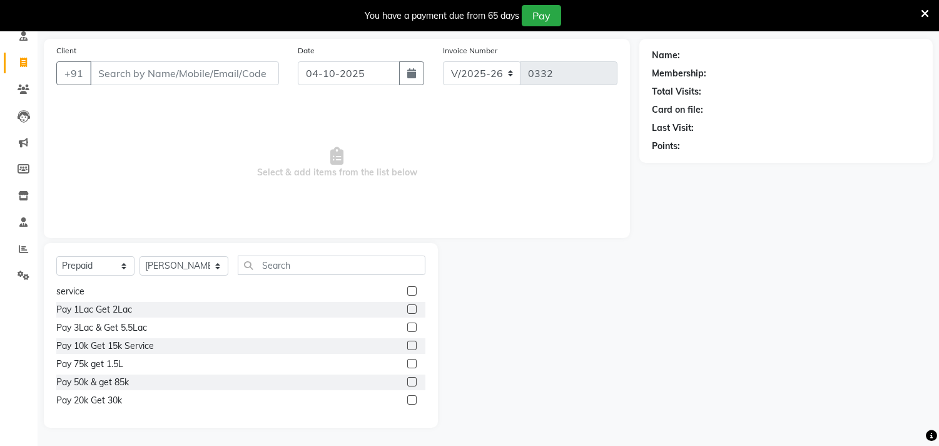
click at [407, 401] on label at bounding box center [411, 399] width 9 height 9
click at [407, 401] on input "checkbox" at bounding box center [411, 400] width 8 height 8
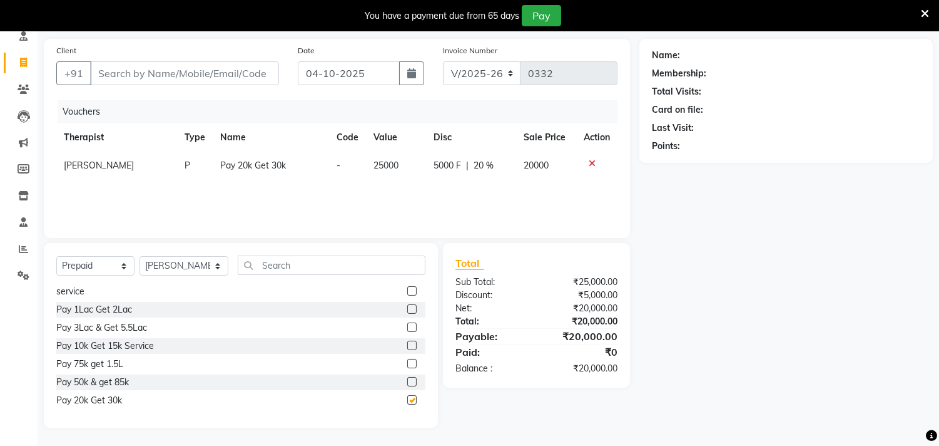
checkbox input "false"
click at [589, 161] on icon at bounding box center [592, 163] width 7 height 9
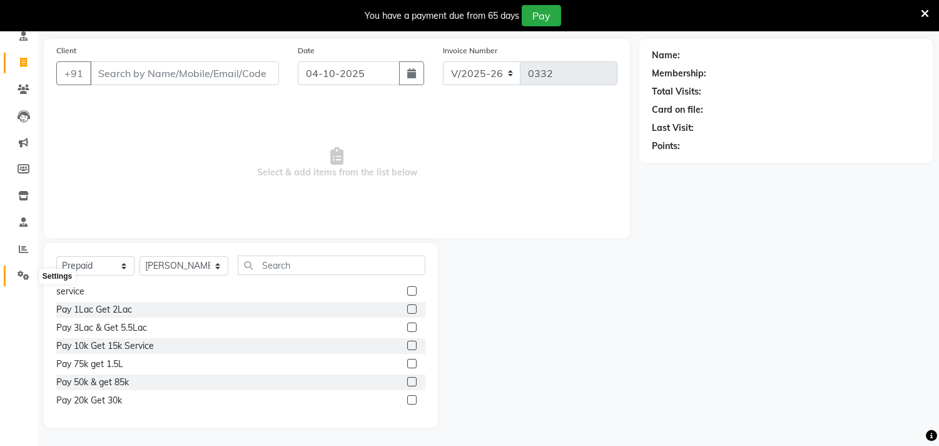
click at [25, 279] on icon at bounding box center [24, 274] width 12 height 9
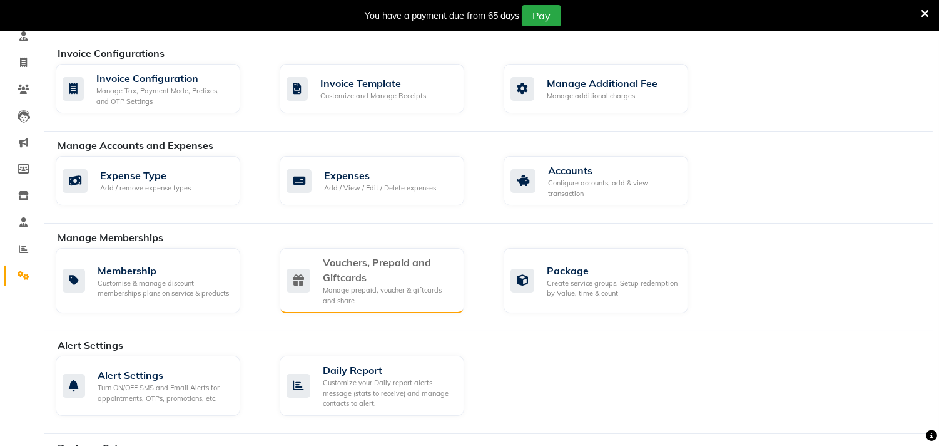
click at [370, 277] on div "Vouchers, Prepaid and Giftcards" at bounding box center [388, 270] width 131 height 30
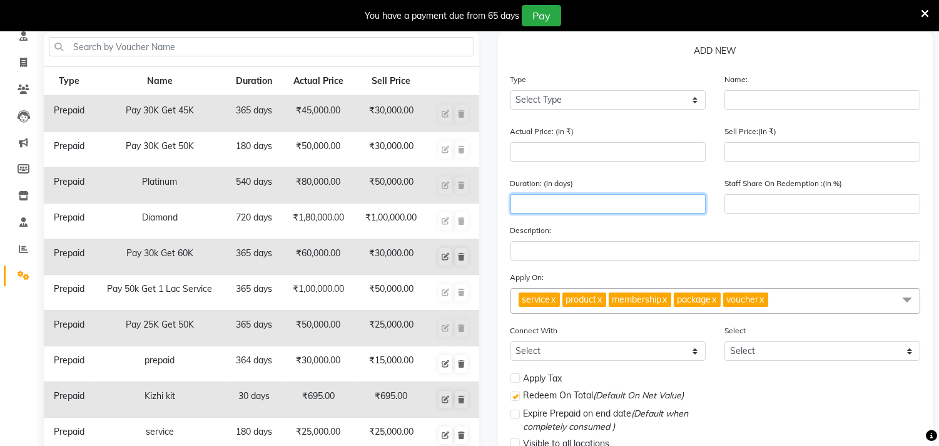
click at [565, 202] on input "number" at bounding box center [609, 203] width 196 height 19
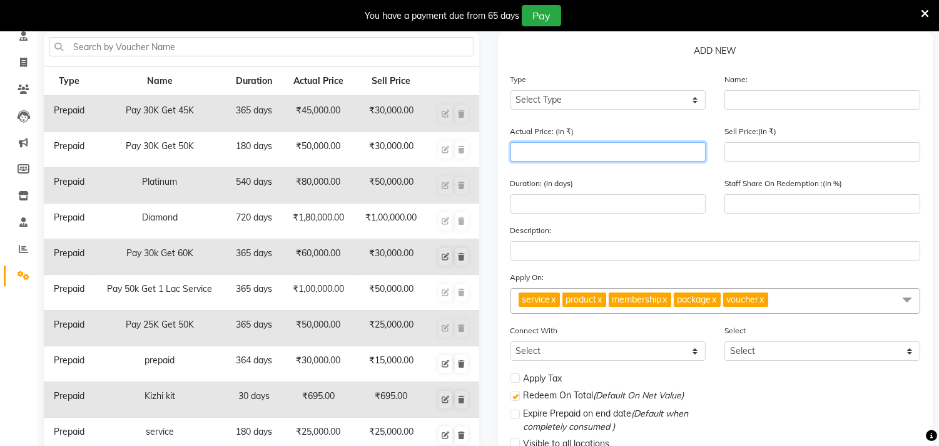
click at [543, 151] on input "number" at bounding box center [609, 151] width 196 height 19
type input "3"
type input "0"
type input "30000"
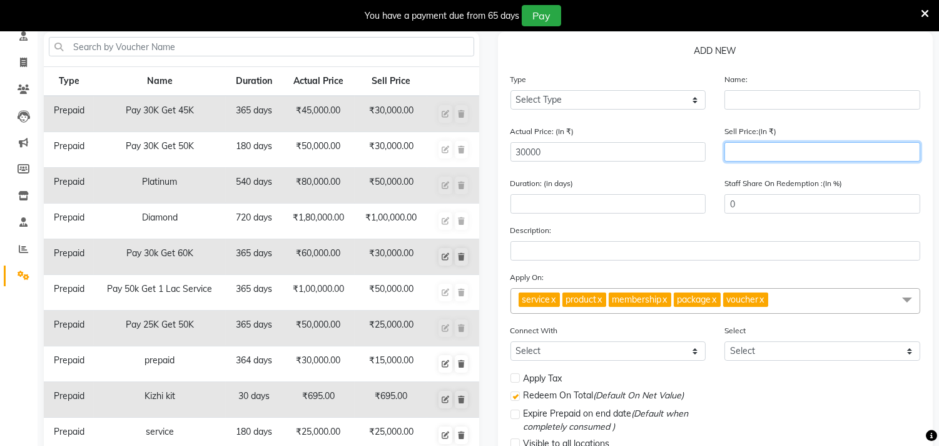
click at [760, 148] on input "number" at bounding box center [823, 151] width 196 height 19
type input "200"
type input "1"
type input "2000"
type input "7"
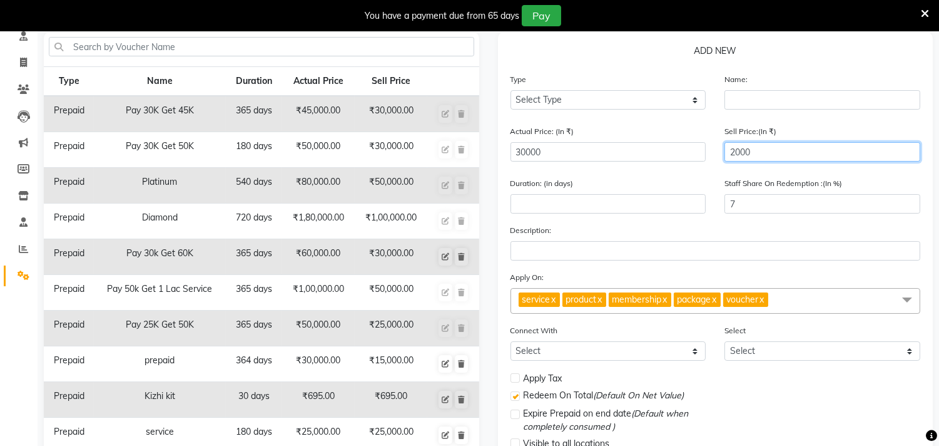
type input "20000"
type input "67"
type input "20000"
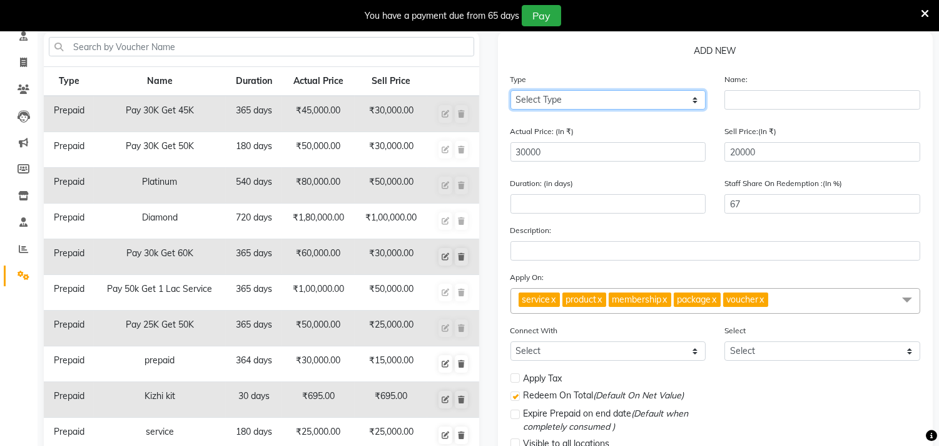
click at [583, 95] on select "Select Type Voucher Prepaid Gift Card" at bounding box center [609, 99] width 196 height 19
select select "P"
click at [511, 90] on select "Select Type Voucher Prepaid Gift Card" at bounding box center [609, 99] width 196 height 19
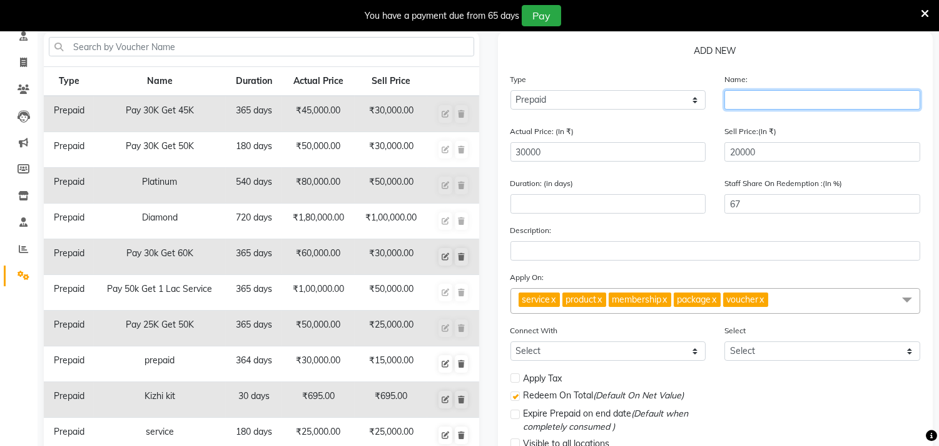
click at [736, 98] on input "text" at bounding box center [823, 99] width 196 height 19
type input "p"
click at [759, 103] on input "Pay 30k Get" at bounding box center [823, 99] width 196 height 19
click at [758, 101] on input "Pay 30k Get" at bounding box center [823, 99] width 196 height 19
click at [790, 104] on input "Pay 20k Get" at bounding box center [823, 99] width 196 height 19
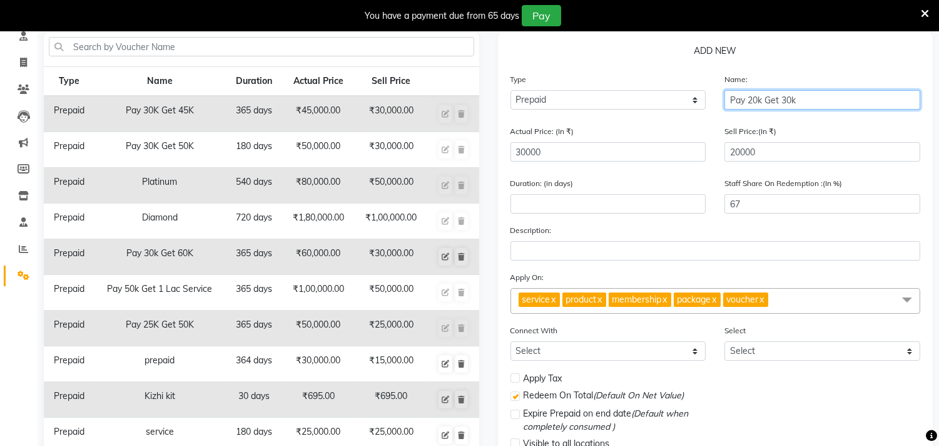
type input "Pay 20k Get 30k"
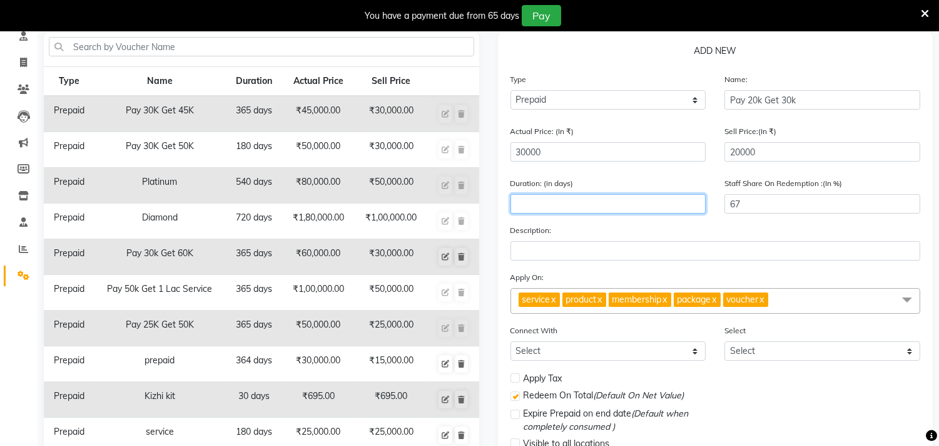
click at [560, 209] on input "number" at bounding box center [609, 203] width 196 height 19
type input "200"
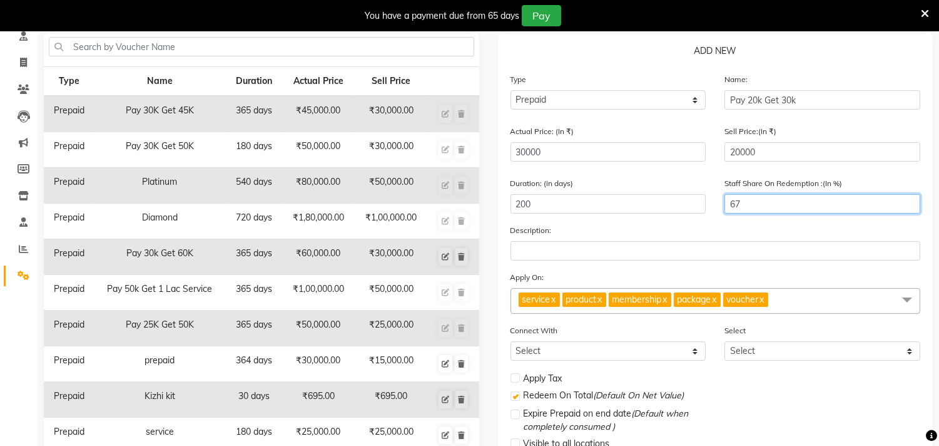
click at [762, 205] on input "67" at bounding box center [823, 203] width 196 height 19
type input "6"
type input "0"
click at [603, 302] on link "x" at bounding box center [600, 299] width 6 height 11
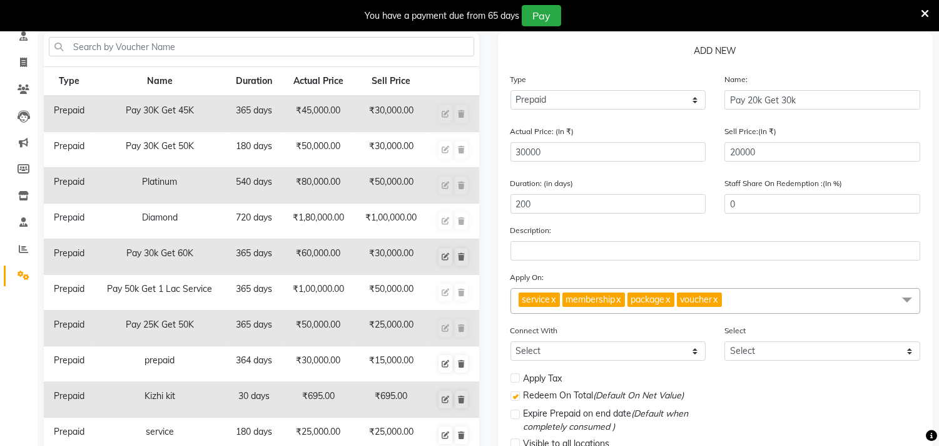
click at [621, 299] on link "x" at bounding box center [619, 299] width 6 height 11
click at [653, 299] on link "x" at bounding box center [651, 299] width 6 height 11
click at [606, 299] on link "x" at bounding box center [603, 299] width 6 height 11
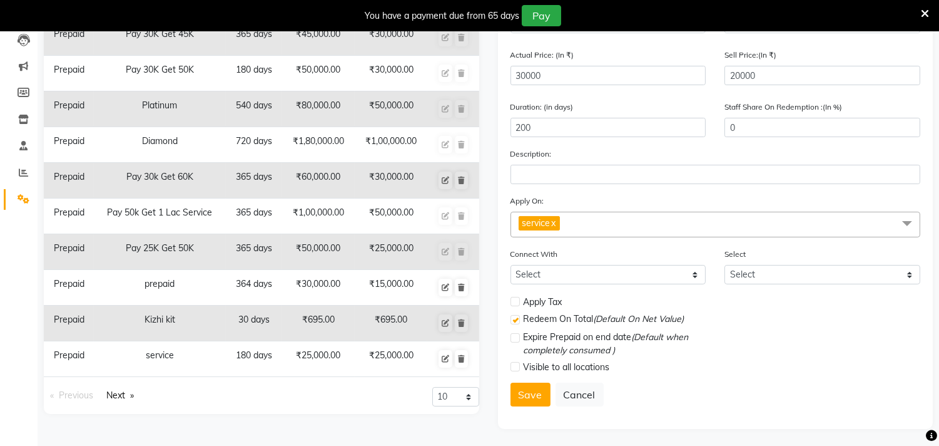
scroll to position [165, 0]
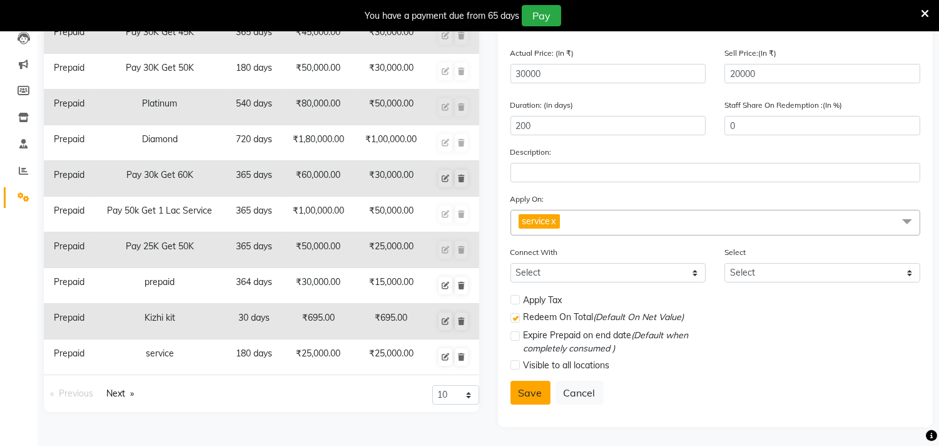
click at [532, 392] on button "Save" at bounding box center [531, 393] width 40 height 24
select select
checkbox input "false"
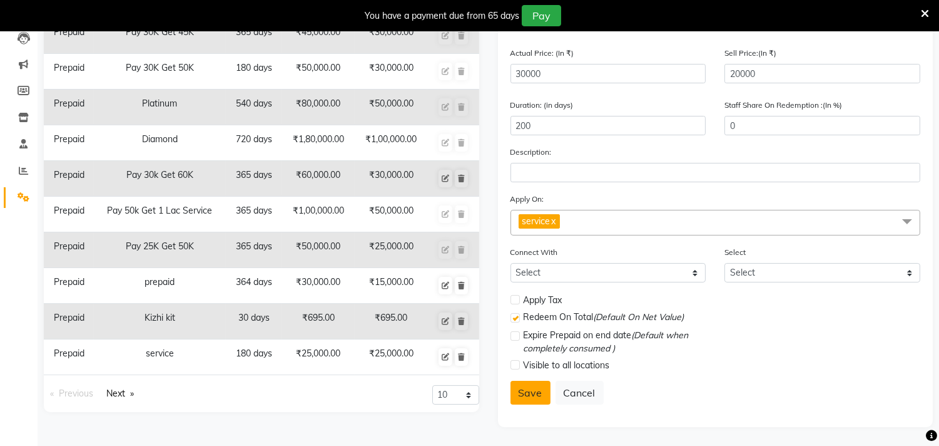
checkbox input "true"
checkbox input "false"
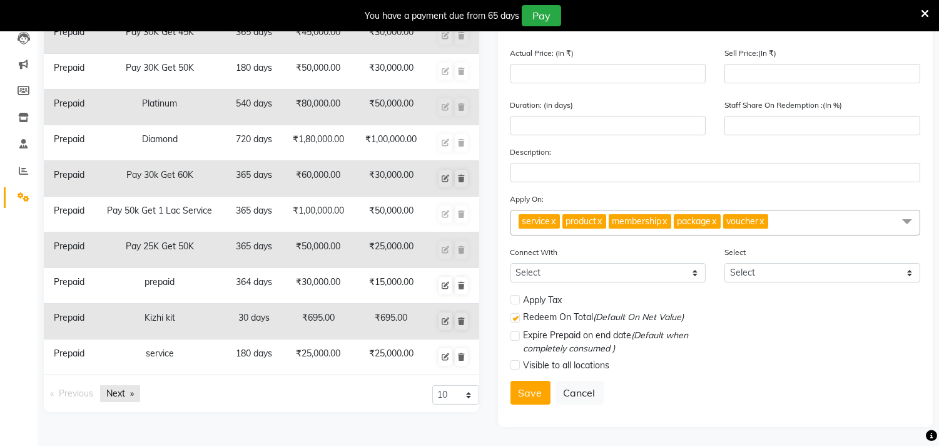
click at [122, 391] on link "Next page" at bounding box center [120, 393] width 40 height 17
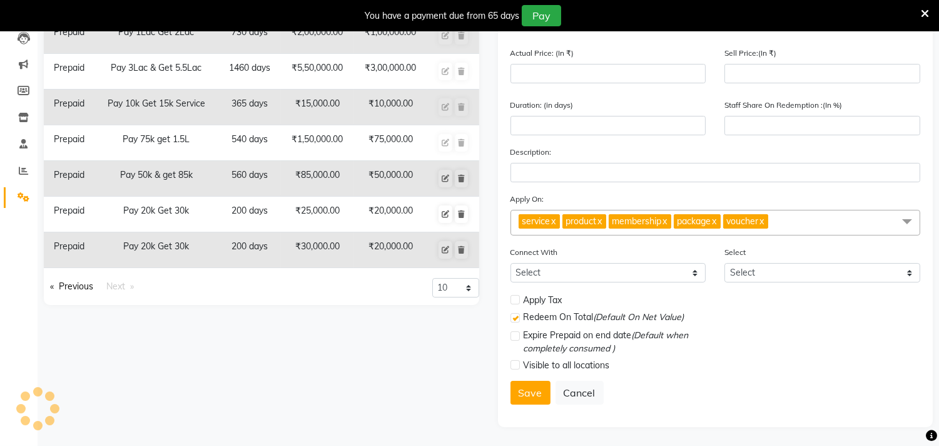
click at [355, 251] on td "₹20,000.00" at bounding box center [390, 250] width 73 height 36
click at [442, 247] on icon at bounding box center [446, 250] width 8 height 8
select select "P"
type input "Pay 20k Get 30k"
type input "30000"
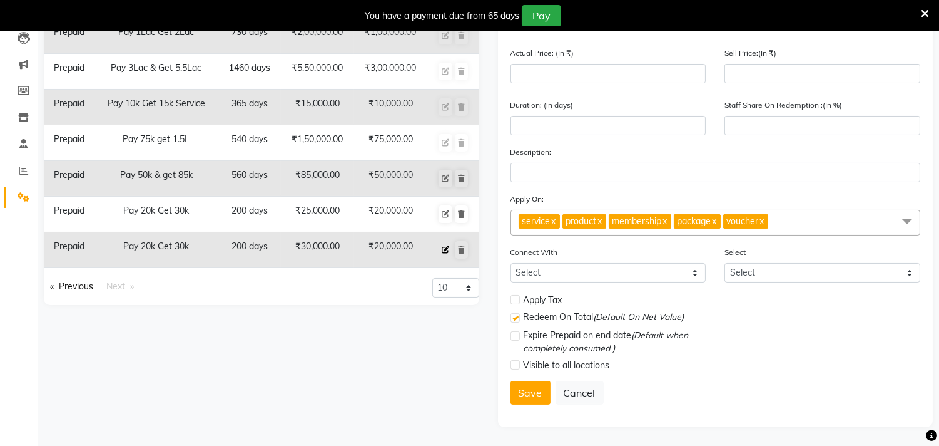
type input "20000"
type input "200"
type input "0"
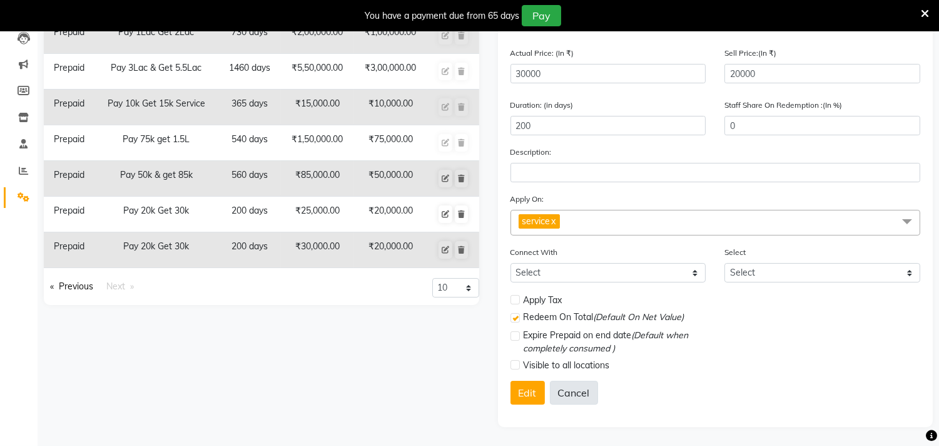
click at [567, 390] on button "Cancel" at bounding box center [574, 393] width 48 height 24
select select
checkbox input "false"
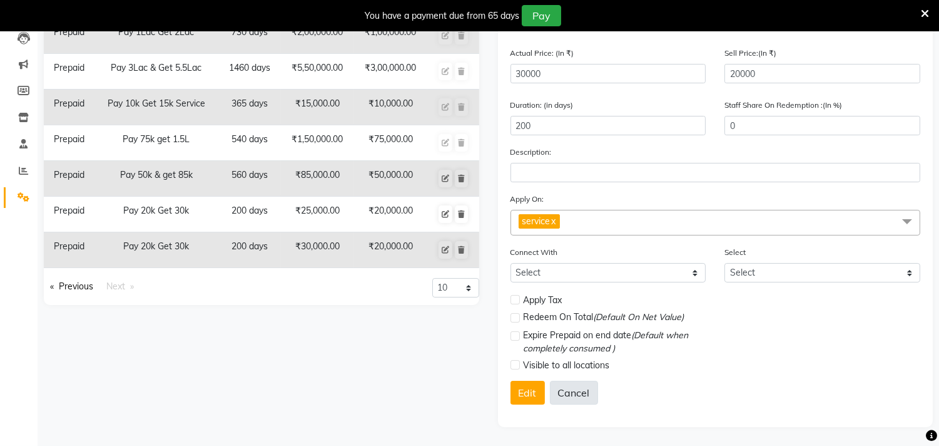
checkbox input "false"
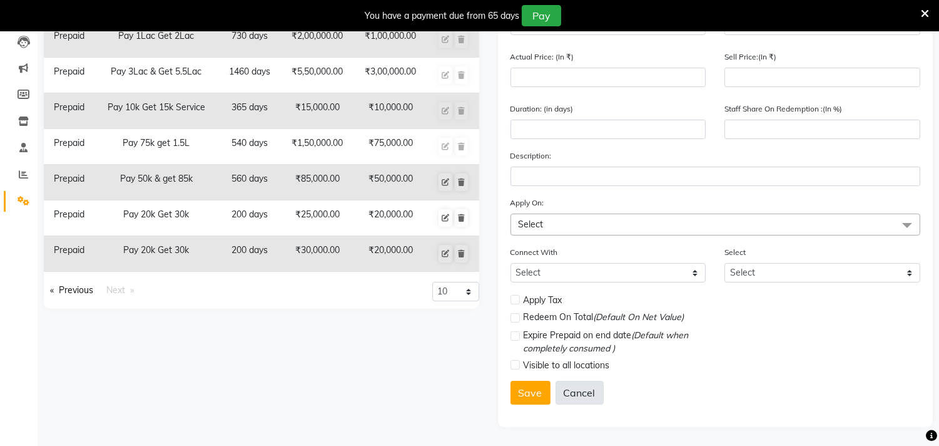
scroll to position [161, 0]
click at [389, 357] on div "Type Name Duration Actual Price Sell Price Prepaid Pay 1Lac Get 2Lac 730 days ₹…" at bounding box center [261, 191] width 454 height 469
click at [462, 215] on icon at bounding box center [461, 218] width 7 height 8
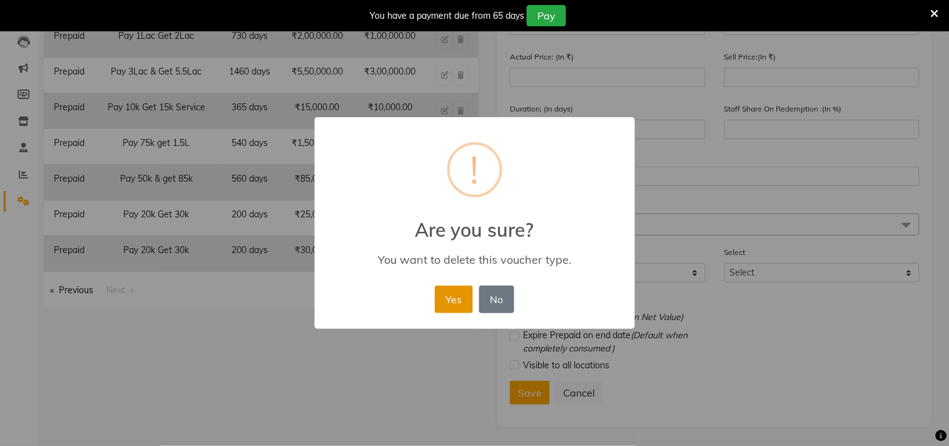
click at [462, 290] on button "Yes" at bounding box center [454, 299] width 38 height 28
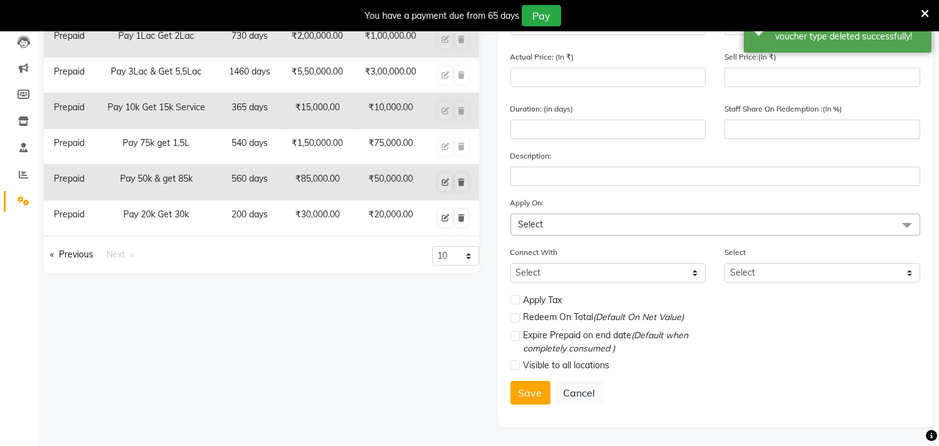
click at [404, 300] on div "Type Name Duration Actual Price Sell Price Prepaid Pay 1Lac Get 2Lac 730 days ₹…" at bounding box center [261, 191] width 454 height 469
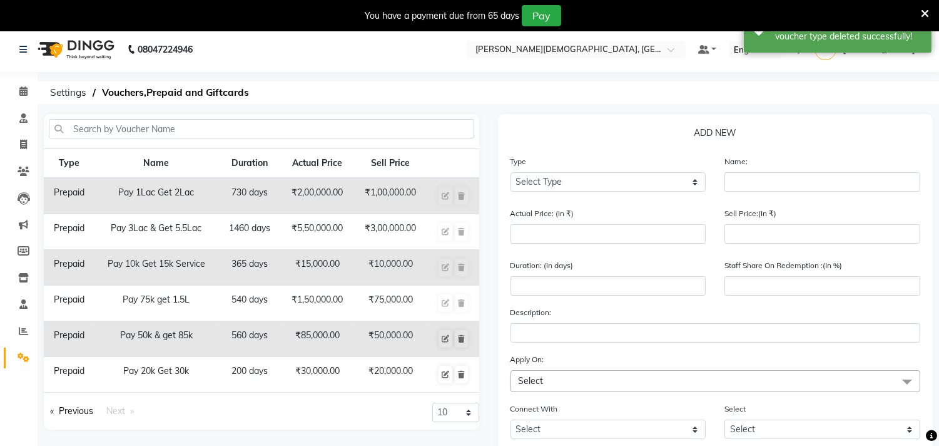
scroll to position [0, 0]
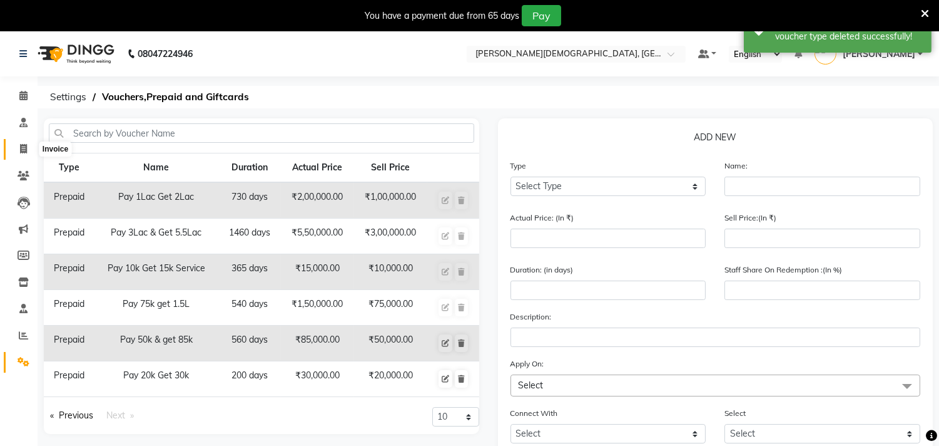
click at [21, 148] on icon at bounding box center [23, 148] width 7 height 9
select select "service"
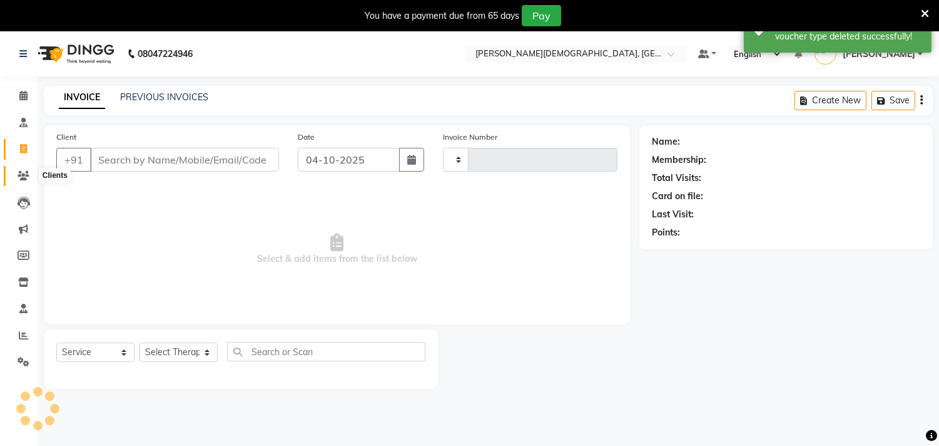
type input "0332"
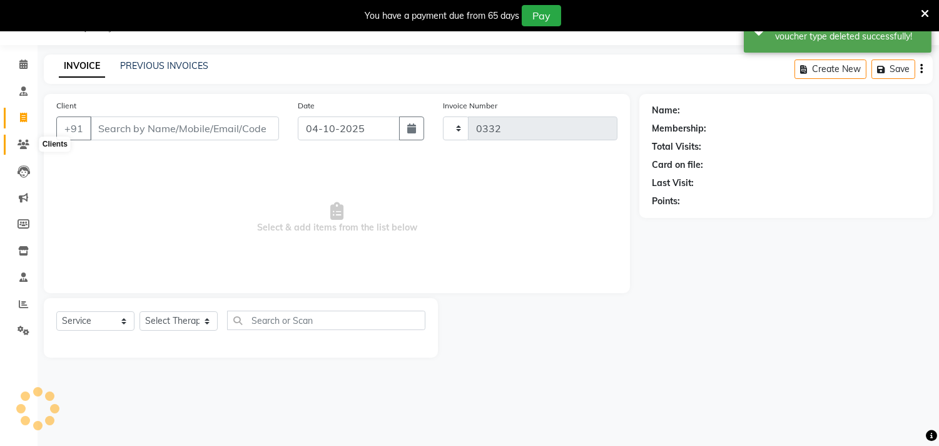
select select "6810"
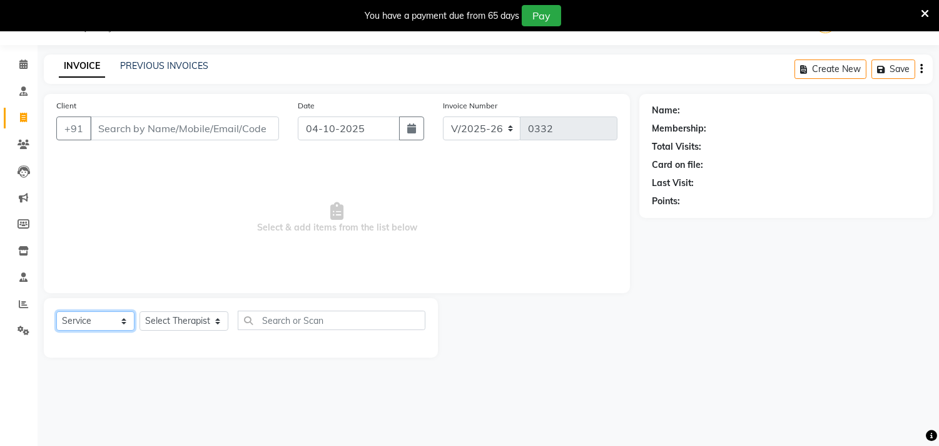
click at [91, 327] on select "Select Service Product Membership Package Voucher Prepaid Gift Card" at bounding box center [95, 320] width 78 height 19
select select "P"
click at [56, 312] on select "Select Service Product Membership Package Voucher Prepaid Gift Card" at bounding box center [95, 320] width 78 height 19
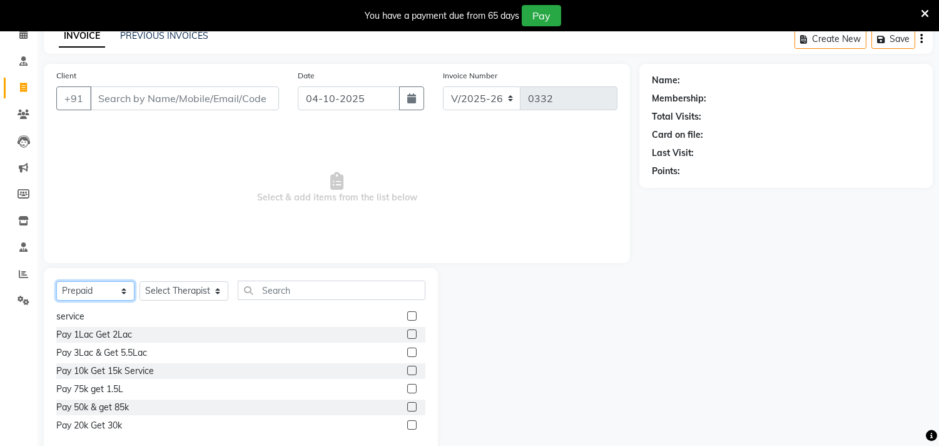
scroll to position [86, 0]
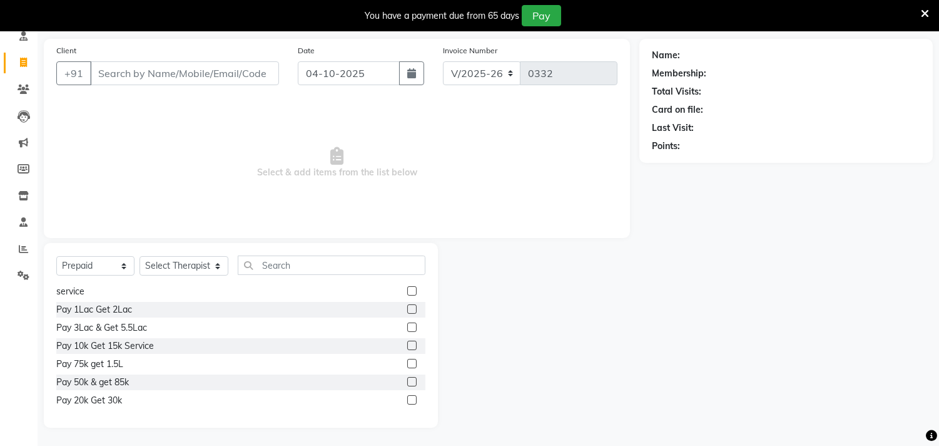
click at [407, 399] on label at bounding box center [411, 399] width 9 height 9
click at [407, 399] on input "checkbox" at bounding box center [411, 400] width 8 height 8
checkbox input "false"
click at [154, 271] on select "Select Therapist [PERSON_NAME] [PERSON_NAME] Amla [PERSON_NAME] [PERSON_NAME] […" at bounding box center [184, 265] width 89 height 19
select select "56887"
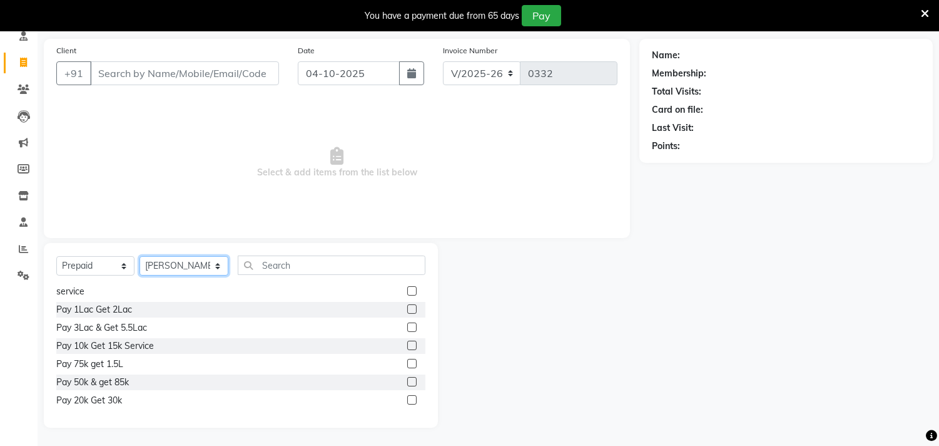
click at [140, 256] on select "Select Therapist [PERSON_NAME] [PERSON_NAME] Amla [PERSON_NAME] [PERSON_NAME] […" at bounding box center [184, 265] width 89 height 19
click at [407, 397] on label at bounding box center [411, 399] width 9 height 9
click at [407, 397] on input "checkbox" at bounding box center [411, 400] width 8 height 8
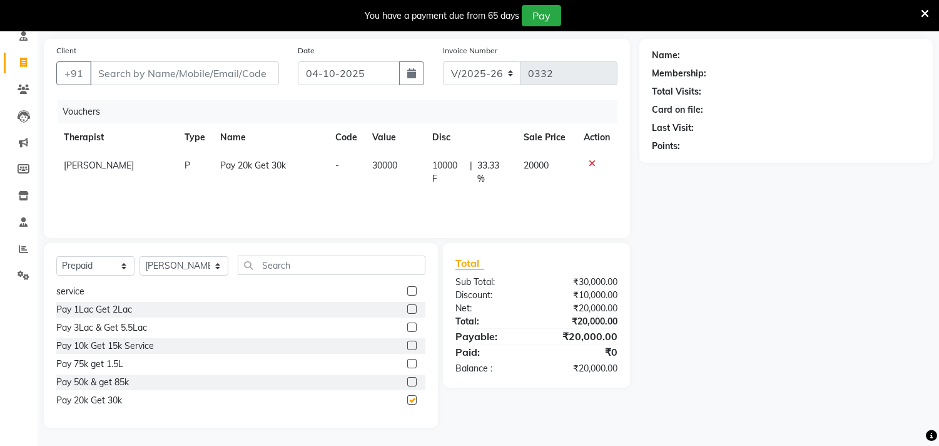
checkbox input "false"
click at [115, 75] on input "Client" at bounding box center [184, 73] width 189 height 24
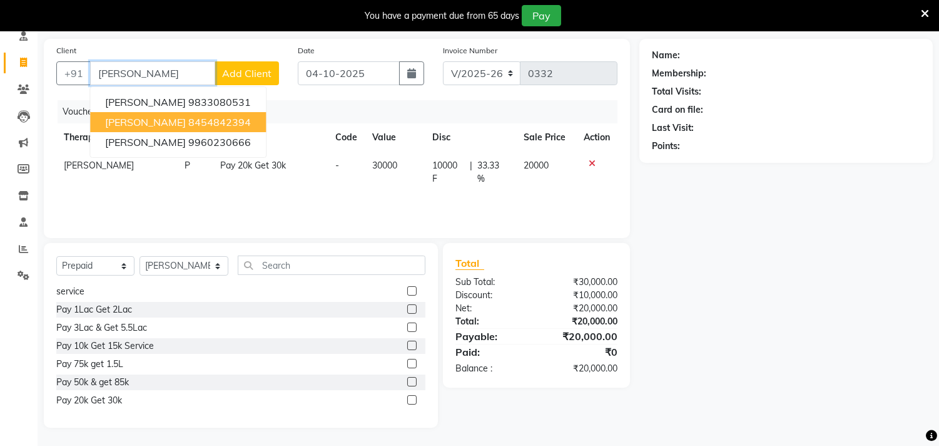
click at [147, 117] on span "[PERSON_NAME]" at bounding box center [145, 122] width 81 height 13
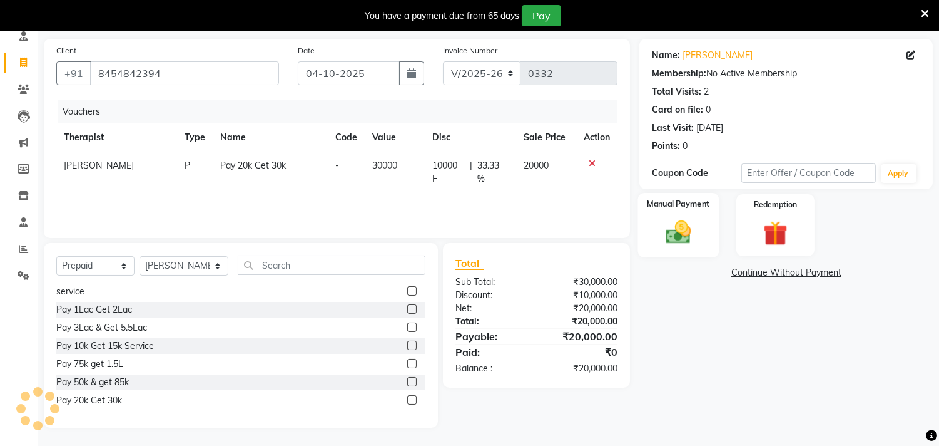
click at [673, 235] on img at bounding box center [678, 232] width 41 height 29
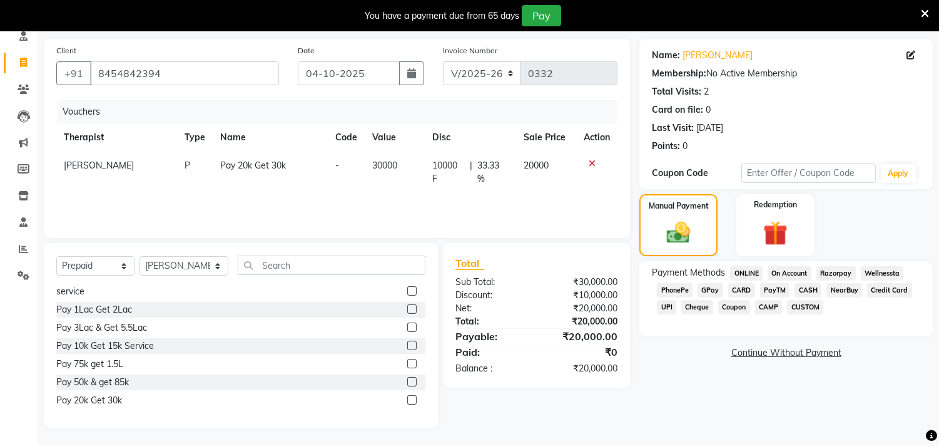
click at [713, 290] on span "GPay" at bounding box center [711, 290] width 26 height 14
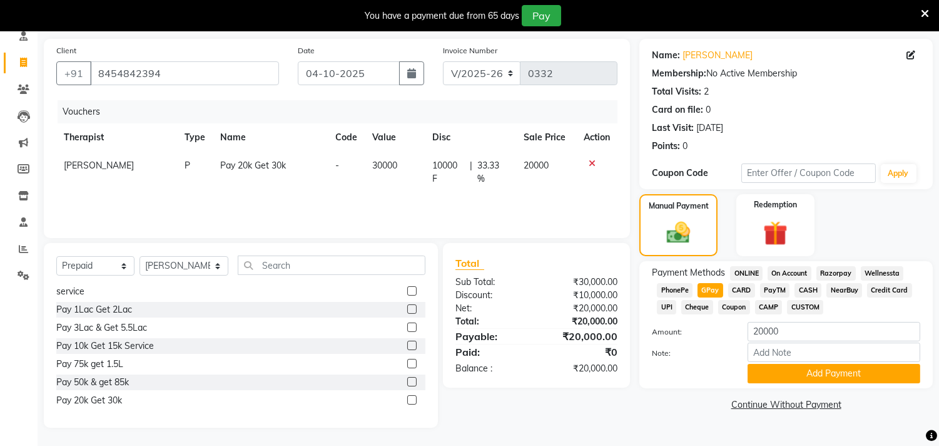
click at [593, 161] on icon at bounding box center [592, 163] width 7 height 9
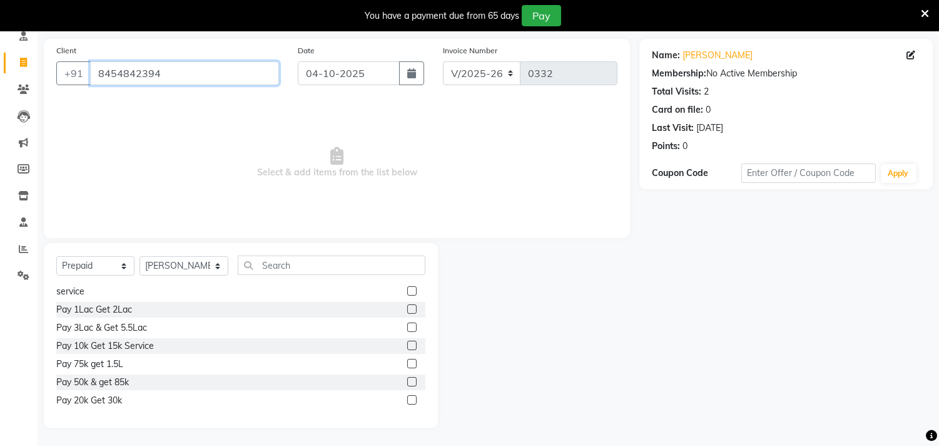
click at [171, 73] on input "8454842394" at bounding box center [184, 73] width 189 height 24
click at [157, 69] on input "8454842394" at bounding box center [184, 73] width 189 height 24
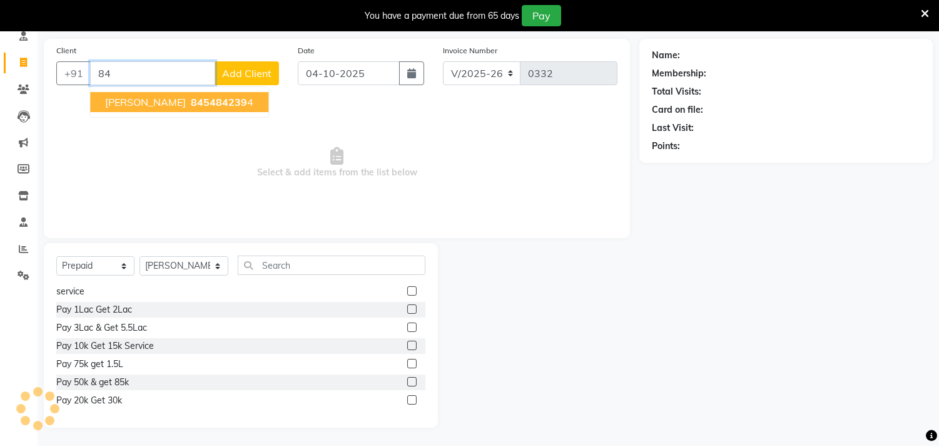
type input "8"
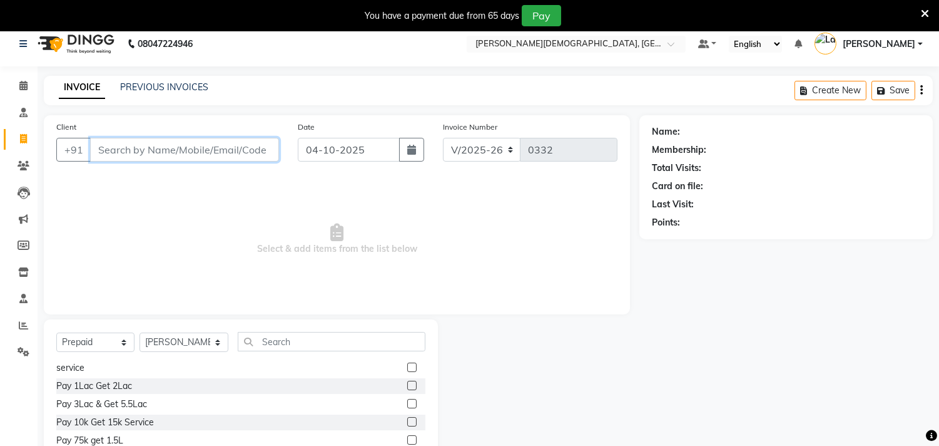
scroll to position [0, 0]
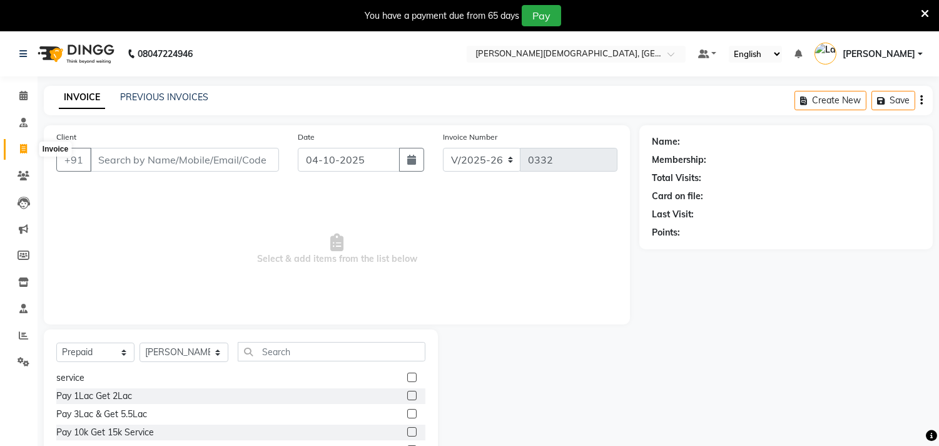
click at [21, 148] on icon at bounding box center [23, 148] width 7 height 9
select select "service"
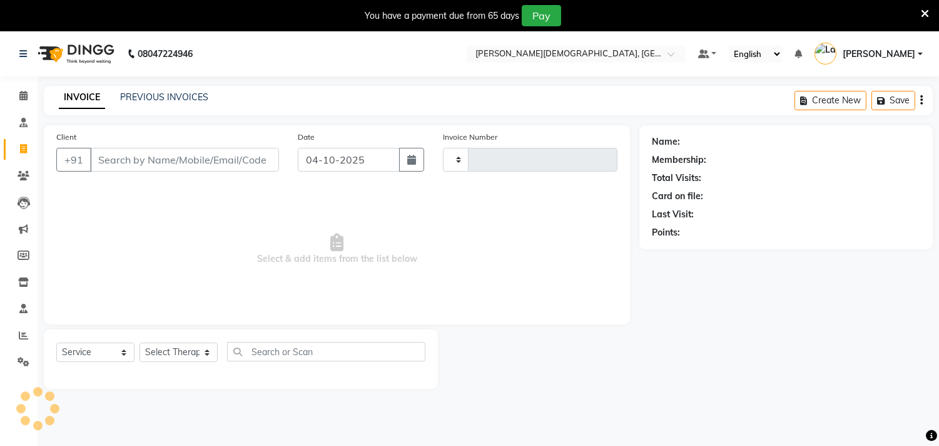
scroll to position [31, 0]
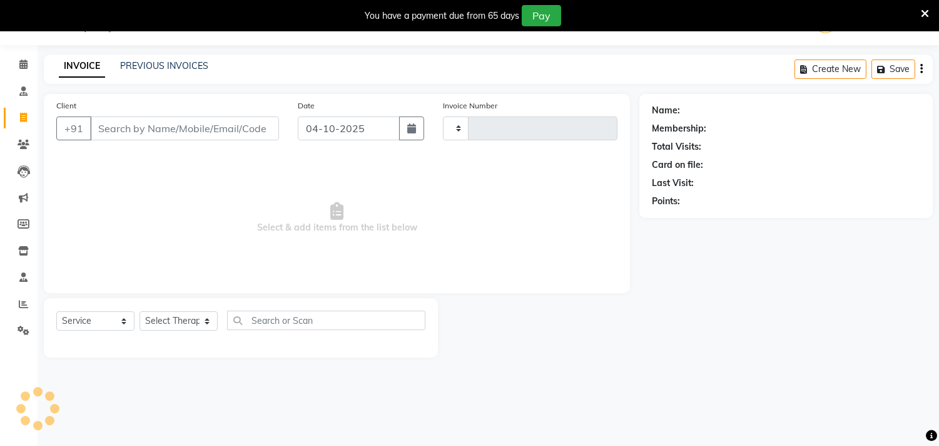
type input "0332"
select select "6810"
click at [23, 66] on icon at bounding box center [23, 63] width 8 height 9
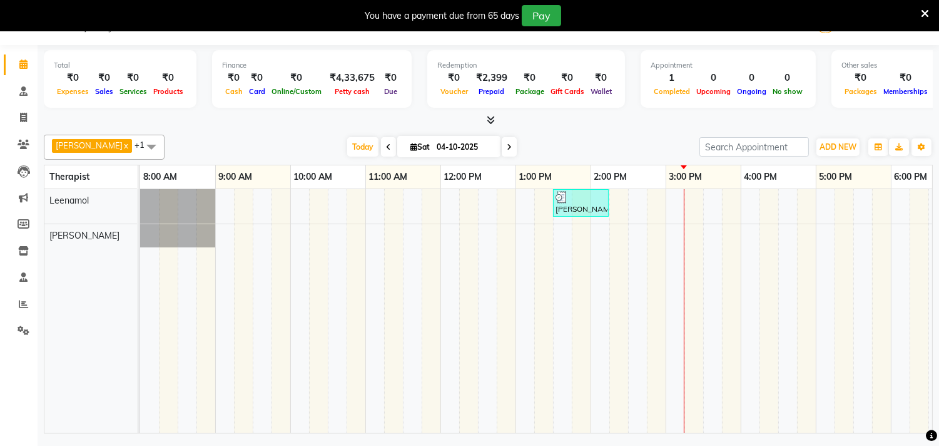
click at [507, 150] on icon at bounding box center [509, 147] width 5 height 8
type input "05-10-2025"
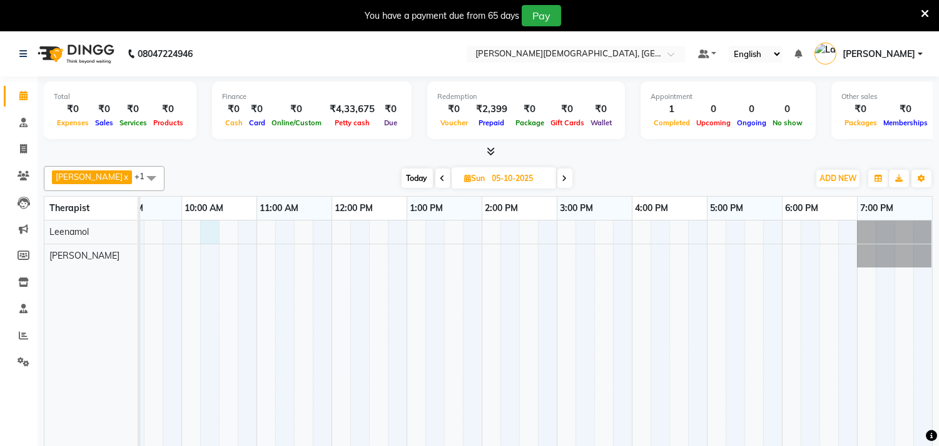
click at [216, 232] on div at bounding box center [481, 341] width 901 height 243
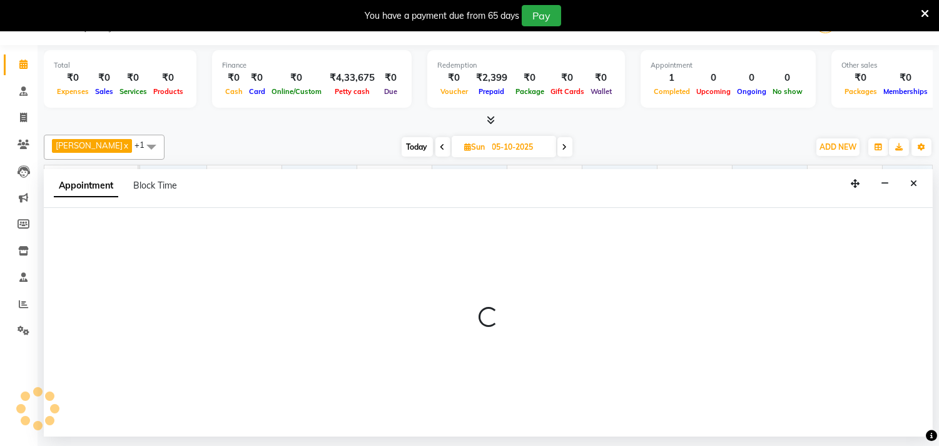
scroll to position [0, 81]
select select "57160"
select select "615"
select select "tentative"
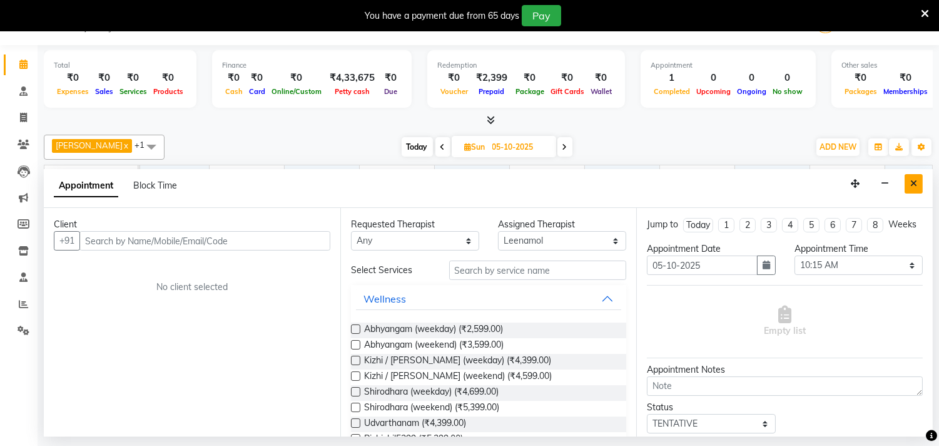
click at [911, 182] on icon "Close" at bounding box center [914, 183] width 7 height 9
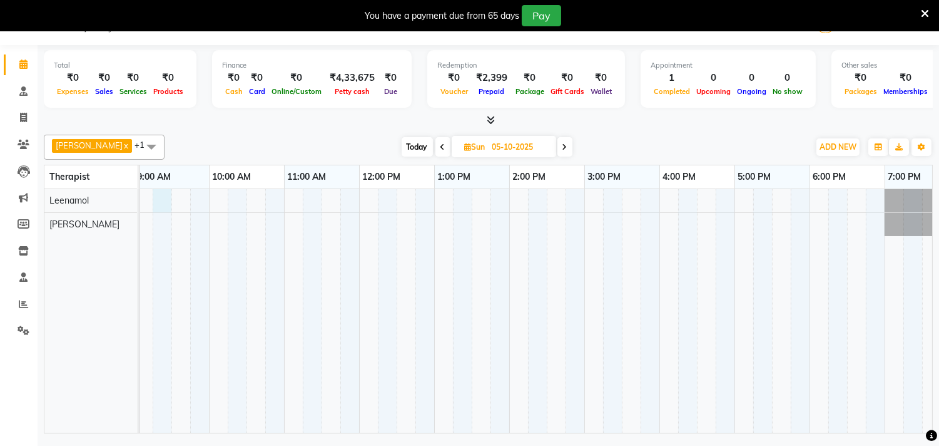
click at [165, 202] on div at bounding box center [509, 310] width 901 height 243
select select "57160"
select select "555"
select select "tentative"
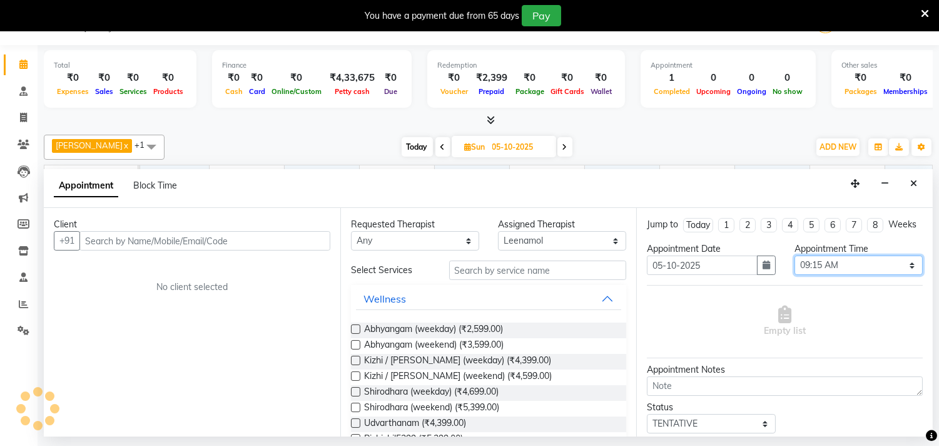
click at [903, 274] on select "Select 09:00 AM 09:15 AM 09:30 AM 09:45 AM 10:00 AM 10:15 AM 10:30 AM 10:45 AM …" at bounding box center [859, 264] width 128 height 19
select select "570"
click at [795, 267] on select "Select 09:00 AM 09:15 AM 09:30 AM 09:45 AM 10:00 AM 10:15 AM 10:30 AM 10:45 AM …" at bounding box center [859, 264] width 128 height 19
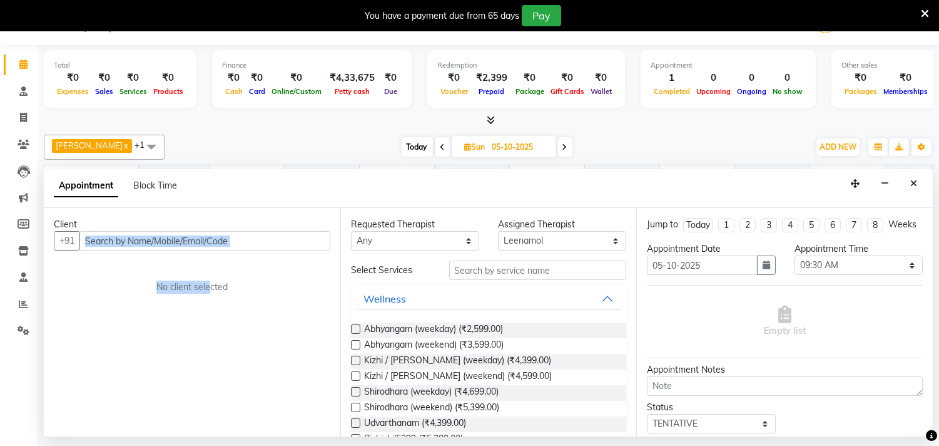
drag, startPoint x: 205, startPoint y: 252, endPoint x: 205, endPoint y: 240, distance: 11.9
click at [205, 240] on div "Client +91 No client selected" at bounding box center [192, 322] width 297 height 228
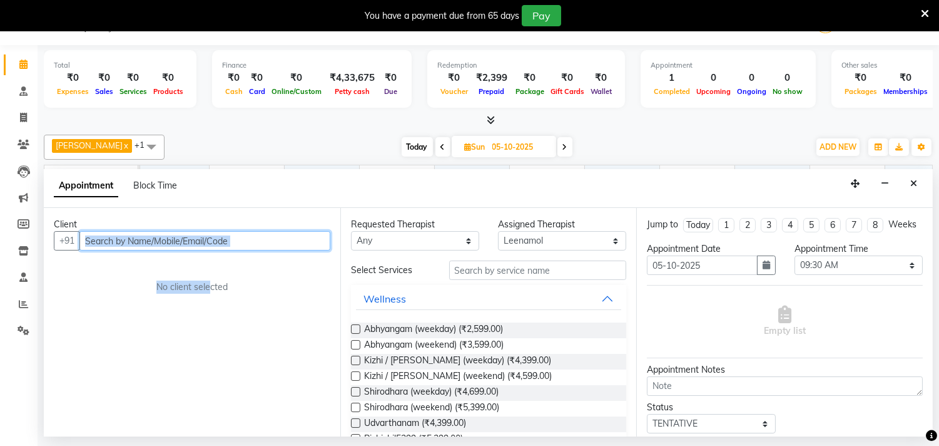
click at [261, 238] on input "text" at bounding box center [204, 240] width 251 height 19
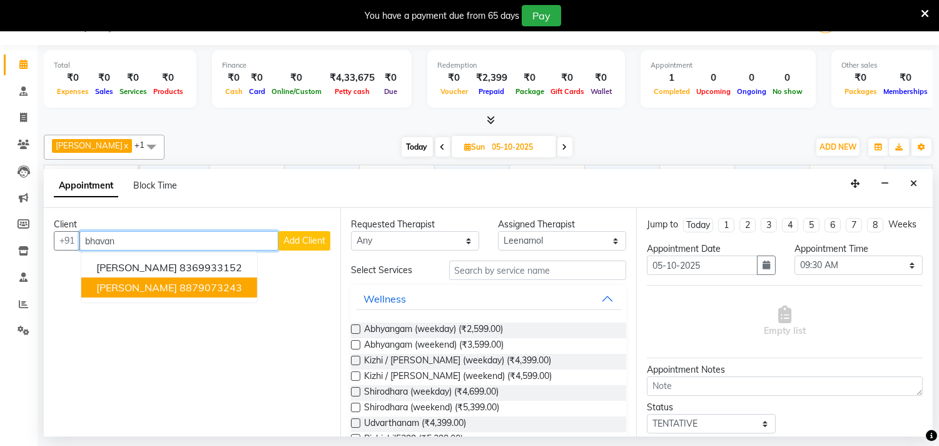
click at [145, 290] on span "[PERSON_NAME]" at bounding box center [136, 287] width 81 height 13
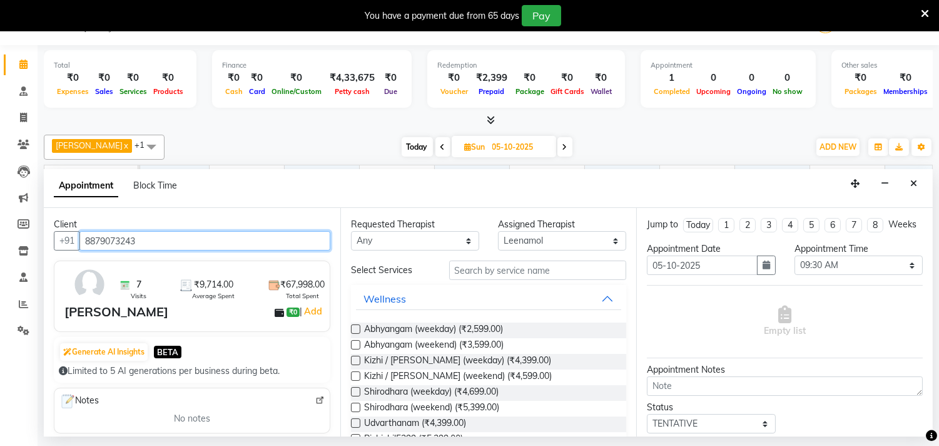
type input "8879073243"
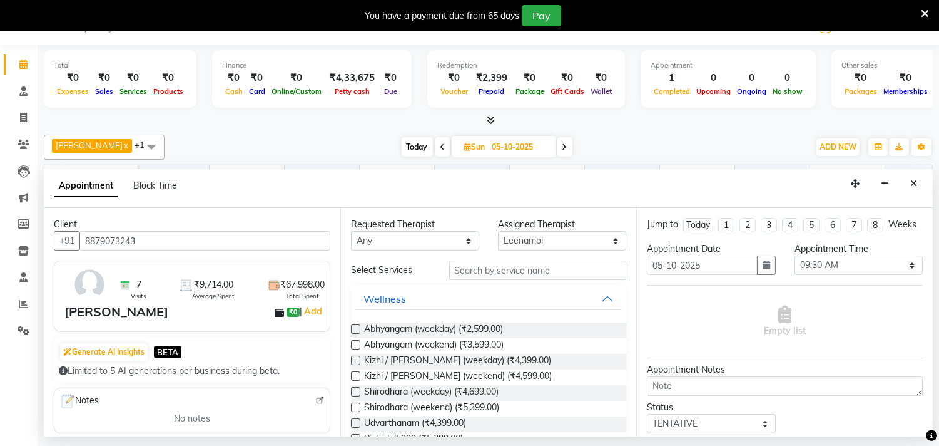
click at [357, 372] on label at bounding box center [355, 375] width 9 height 9
click at [357, 373] on input "checkbox" at bounding box center [355, 377] width 8 height 8
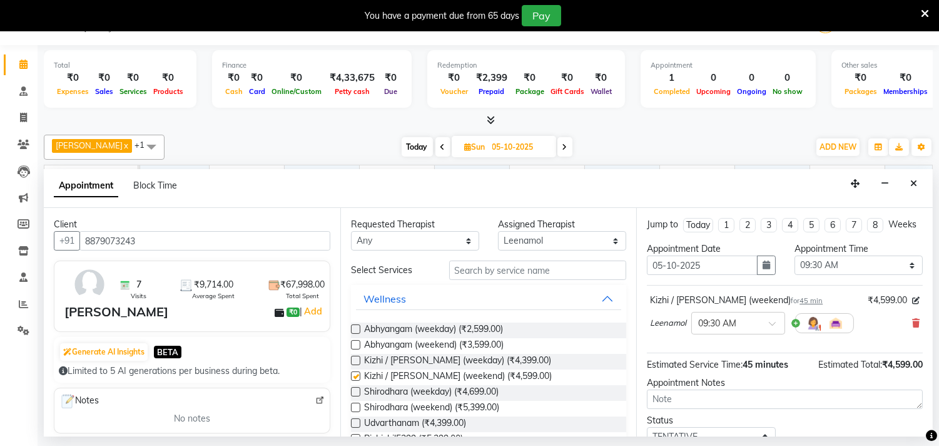
checkbox input "false"
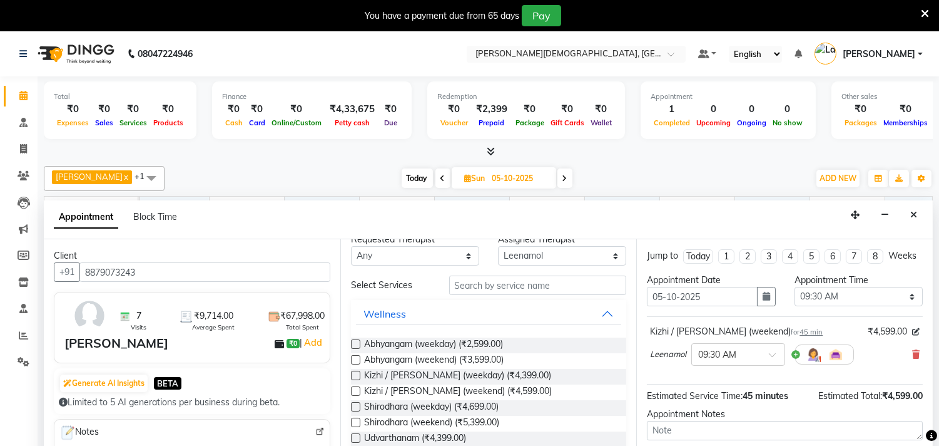
scroll to position [0, 0]
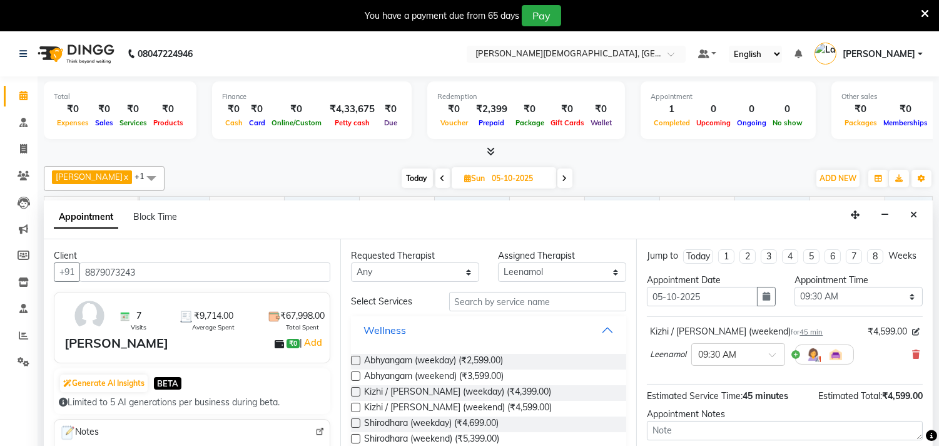
click at [392, 325] on div "Wellness" at bounding box center [385, 329] width 43 height 15
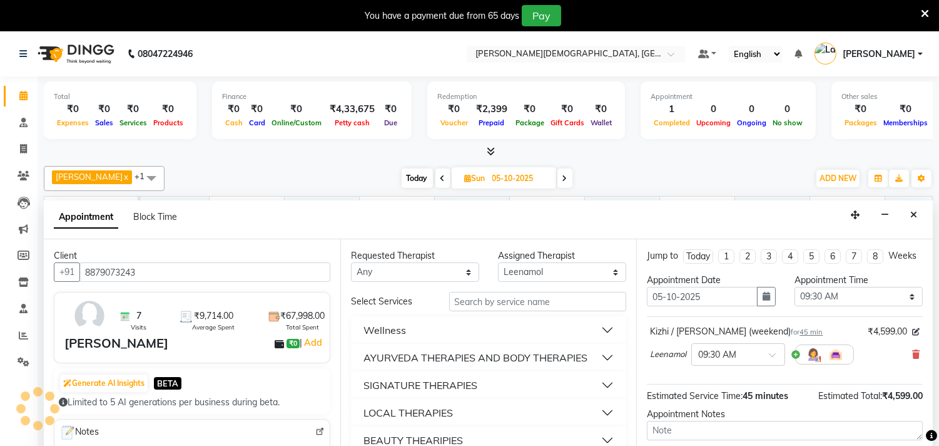
click at [484, 362] on div "AYURVEDA THERAPIES AND BODY THERAPIES" at bounding box center [476, 357] width 224 height 15
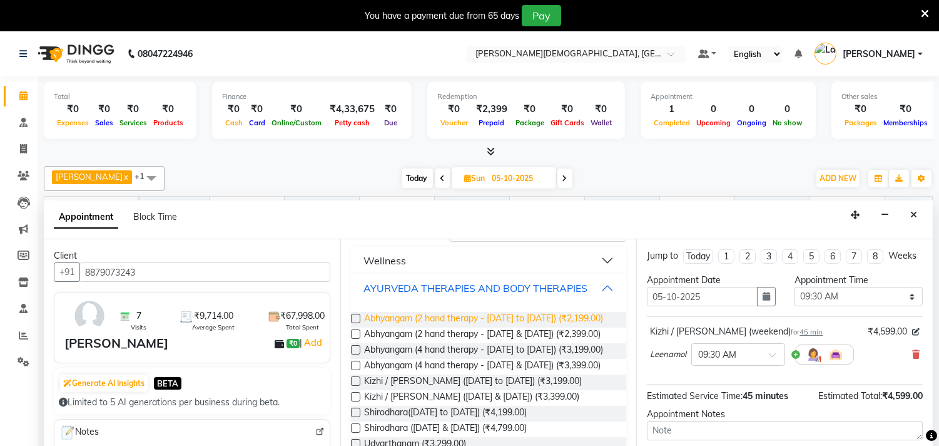
scroll to position [139, 0]
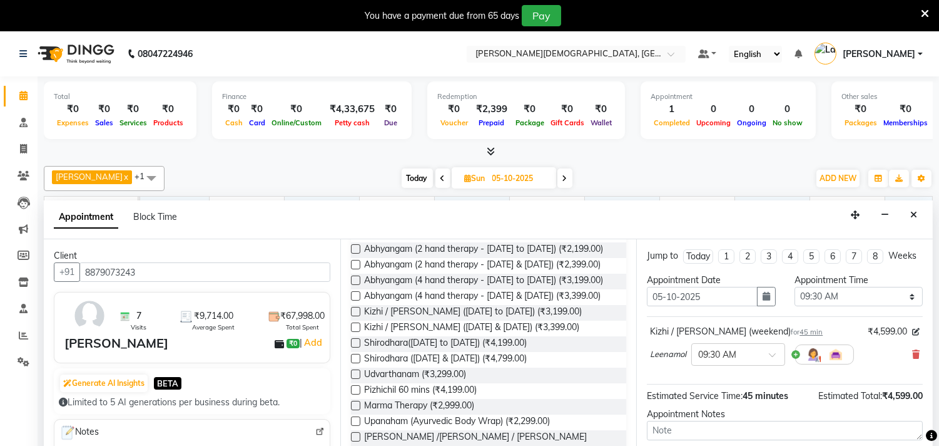
click at [357, 332] on label at bounding box center [355, 326] width 9 height 9
click at [357, 332] on input "checkbox" at bounding box center [355, 328] width 8 height 8
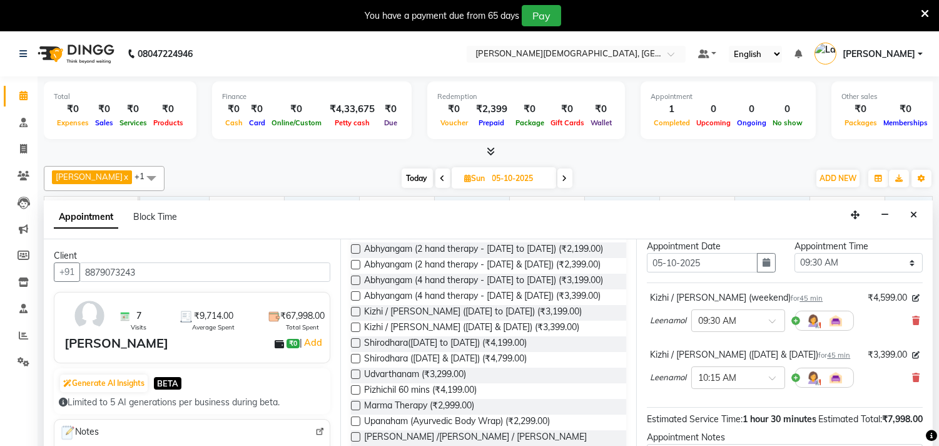
scroll to position [0, 0]
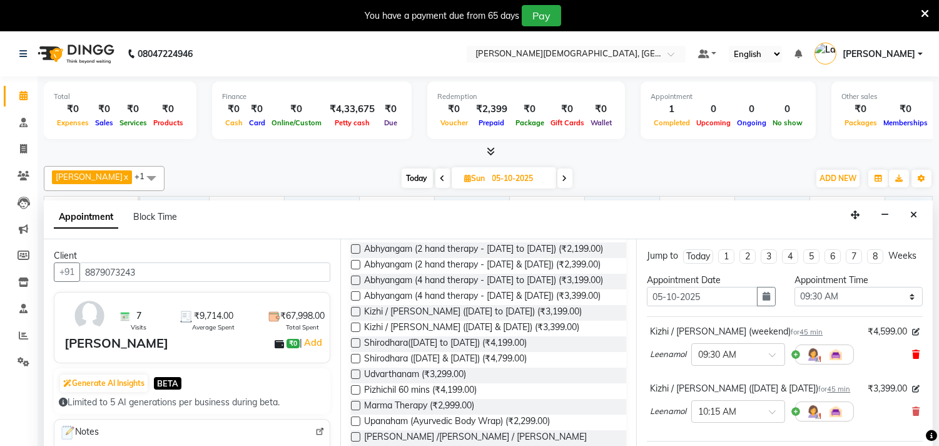
click at [913, 359] on icon at bounding box center [917, 354] width 8 height 9
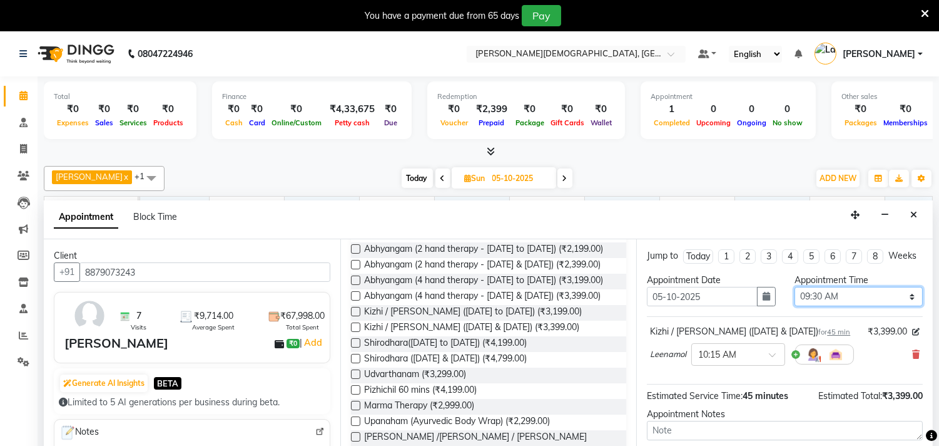
click at [902, 306] on select "Select 09:00 AM 09:15 AM 09:30 AM 09:45 AM 10:00 AM 10:15 AM 10:30 AM 10:45 AM …" at bounding box center [859, 296] width 128 height 19
click at [795, 298] on select "Select 09:00 AM 09:15 AM 09:30 AM 09:45 AM 10:00 AM 10:15 AM 10:30 AM 10:45 AM …" at bounding box center [859, 296] width 128 height 19
click at [899, 365] on div "Leenamol × 10:15 AM" at bounding box center [785, 354] width 270 height 33
click at [901, 365] on div "Leenamol × 10:15 AM" at bounding box center [785, 354] width 270 height 33
click at [913, 359] on icon at bounding box center [917, 354] width 8 height 9
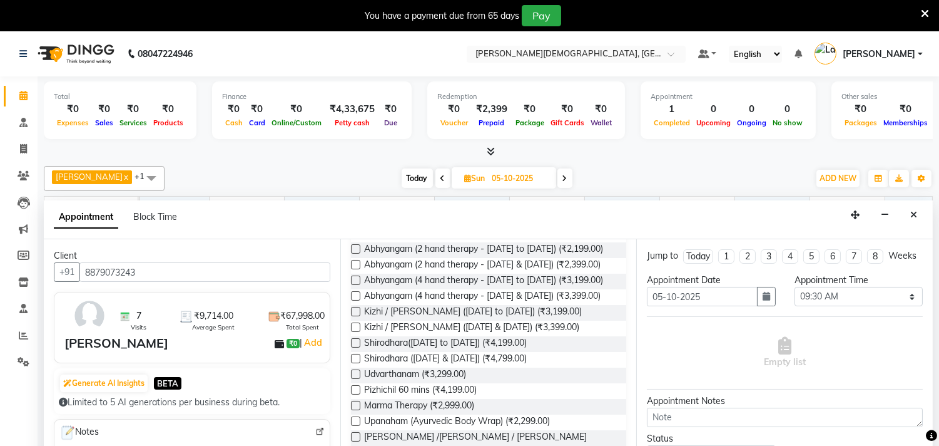
click at [355, 332] on label at bounding box center [355, 326] width 9 height 9
click at [355, 332] on input "checkbox" at bounding box center [355, 328] width 8 height 8
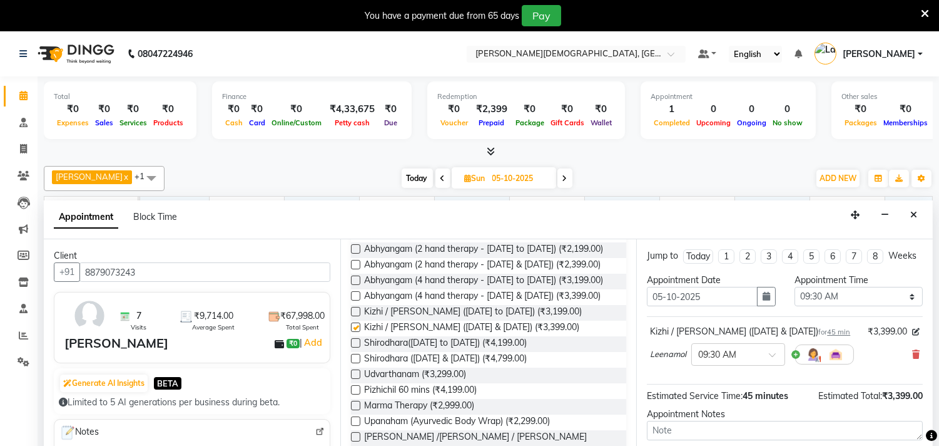
checkbox input "false"
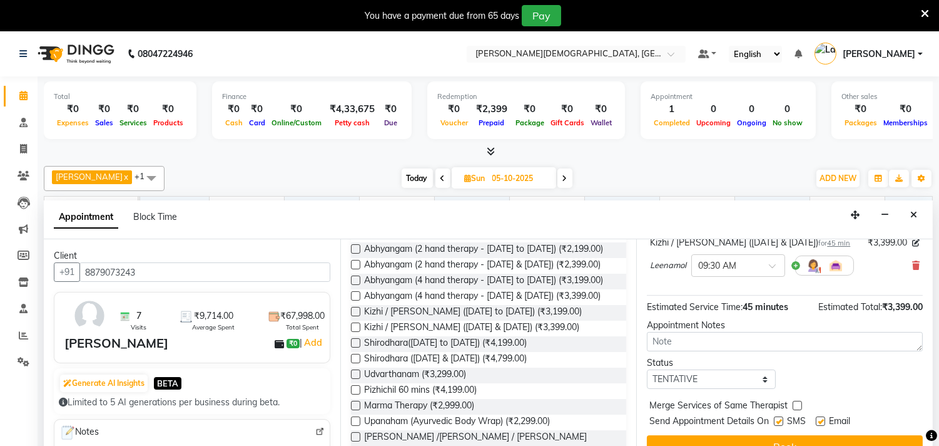
scroll to position [101, 0]
click at [765, 377] on select "Select TENTATIVE CONFIRM UPCOMING" at bounding box center [711, 378] width 128 height 19
select select "confirm booking"
click at [647, 369] on select "Select TENTATIVE CONFIRM UPCOMING" at bounding box center [711, 378] width 128 height 19
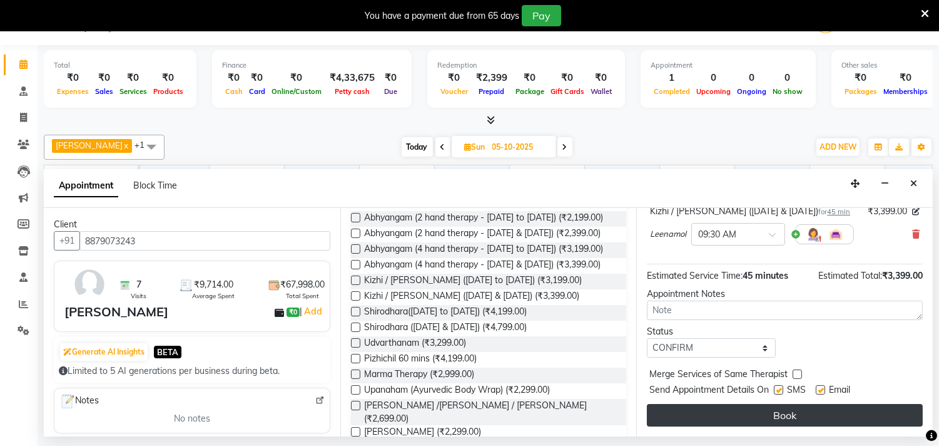
click at [787, 407] on button "Book" at bounding box center [785, 415] width 276 height 23
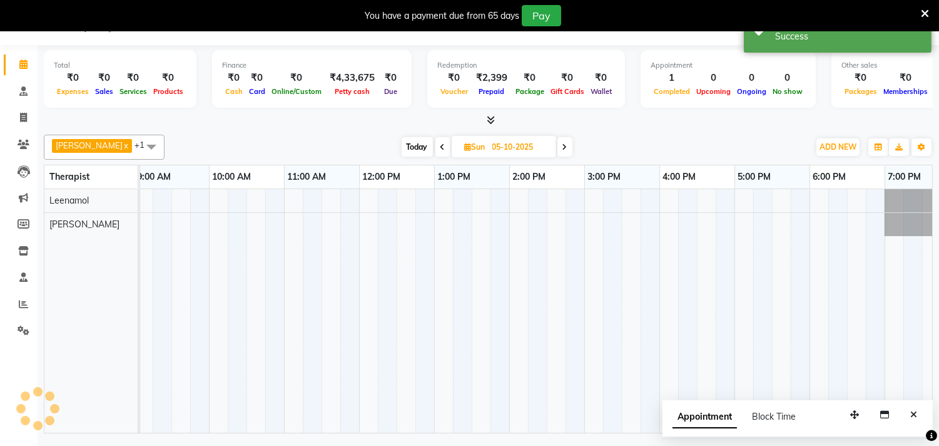
scroll to position [0, 0]
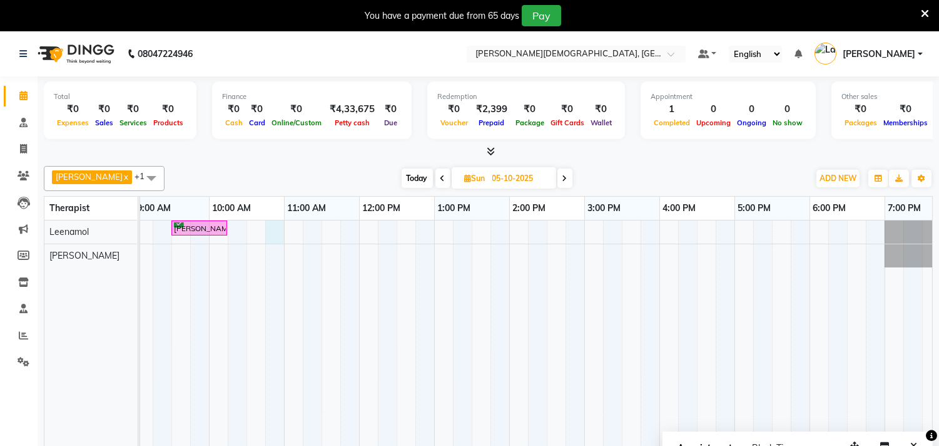
click at [273, 228] on div "[PERSON_NAME], 09:30 AM-10:15 AM, Kizhi / [PERSON_NAME] ([DATE] & [DATE])" at bounding box center [509, 341] width 901 height 243
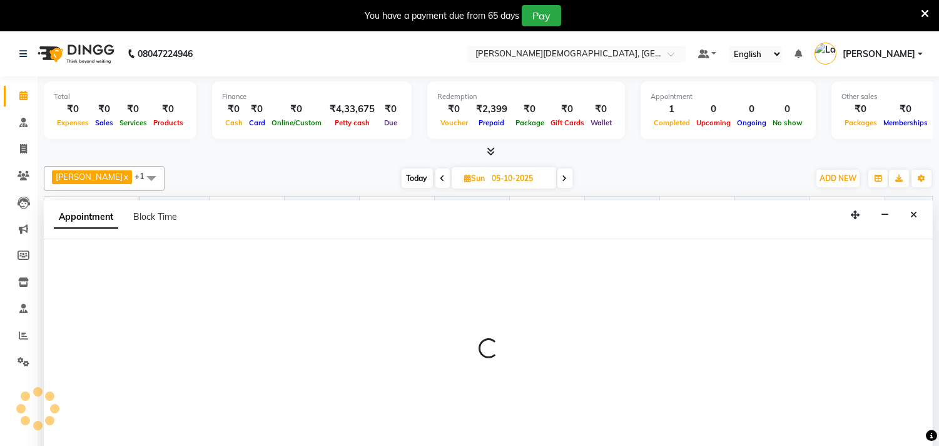
scroll to position [31, 0]
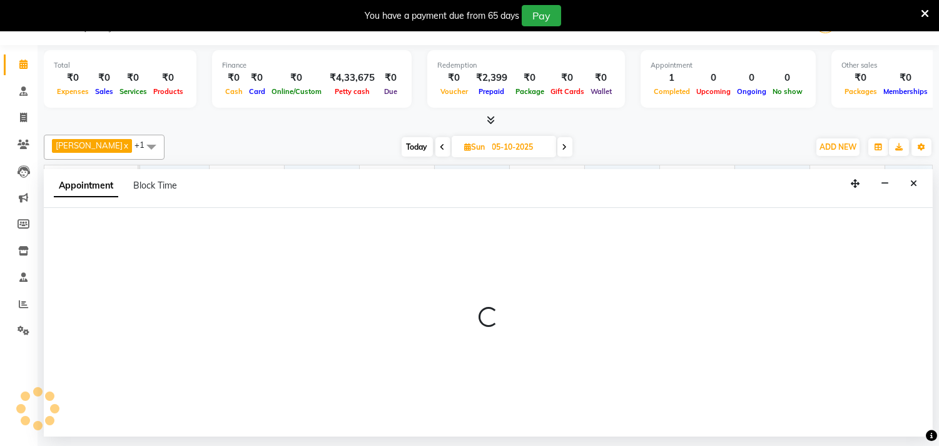
select select "57160"
select select "645"
select select "tentative"
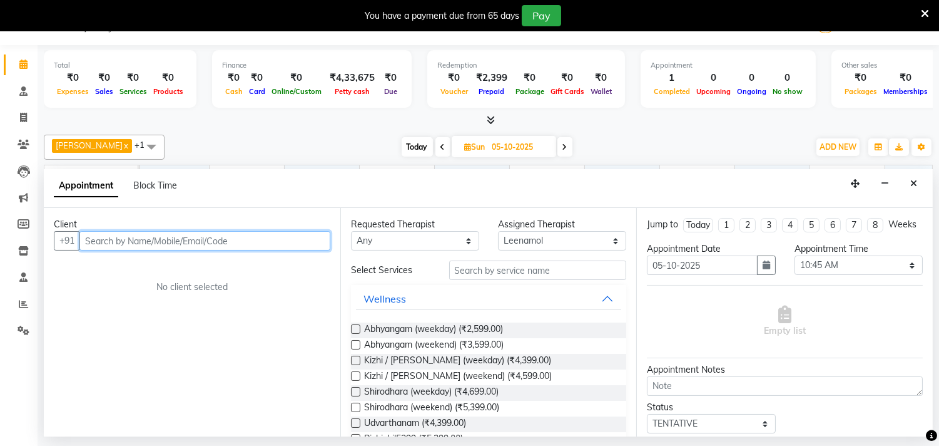
drag, startPoint x: 142, startPoint y: 238, endPoint x: 155, endPoint y: 249, distance: 16.4
click at [141, 242] on input "text" at bounding box center [204, 240] width 251 height 19
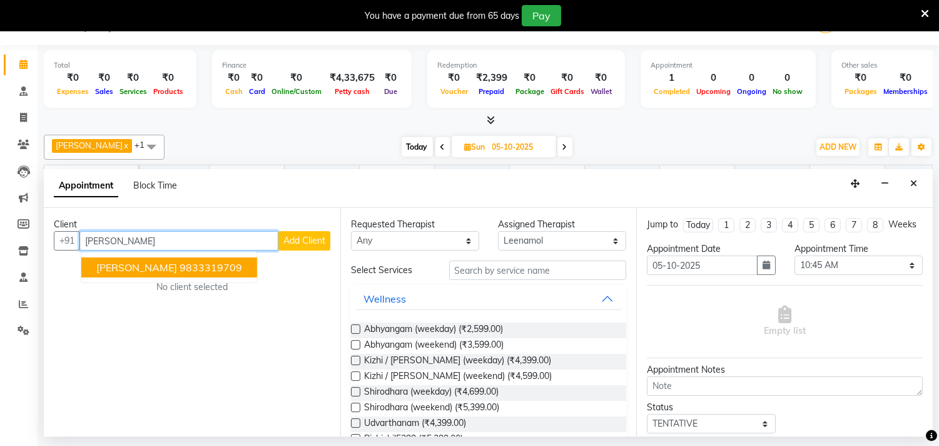
click at [180, 265] on ngb-highlight "9833319709" at bounding box center [211, 267] width 63 height 13
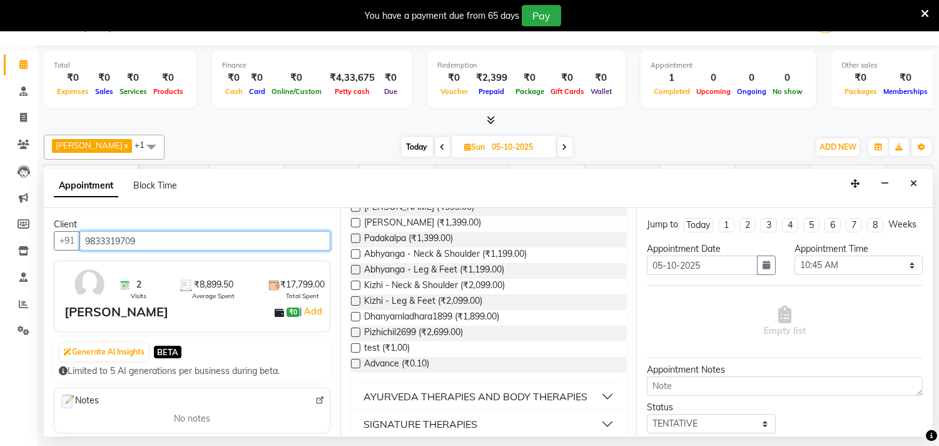
scroll to position [635, 0]
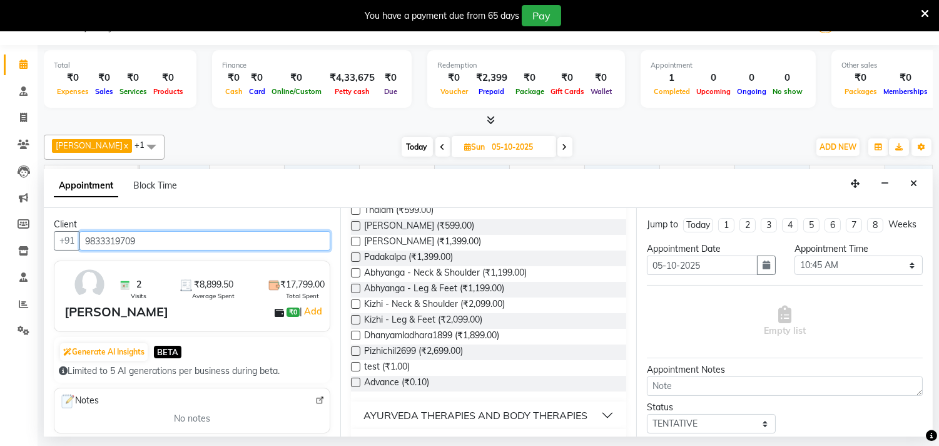
type input "9833319709"
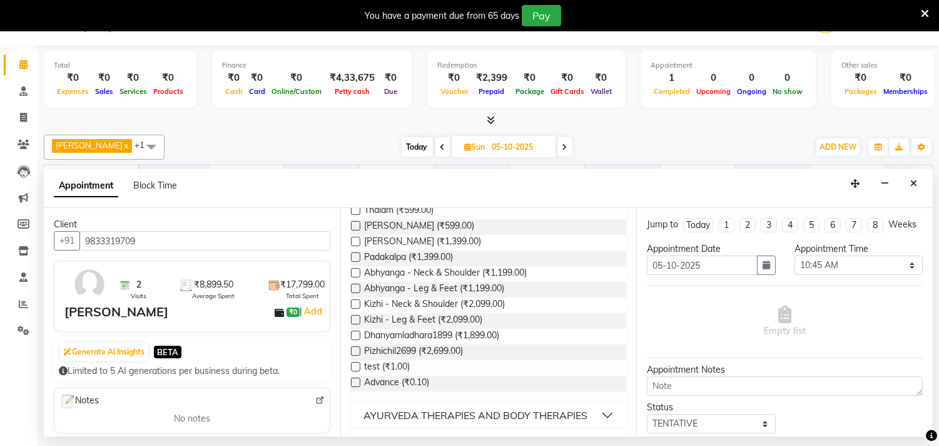
click at [459, 407] on div "AYURVEDA THERAPIES AND BODY THERAPIES" at bounding box center [476, 414] width 224 height 15
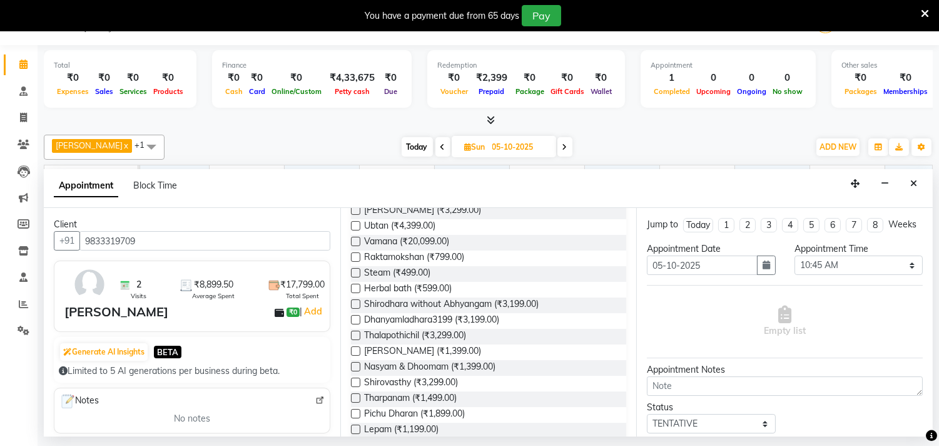
scroll to position [424, 0]
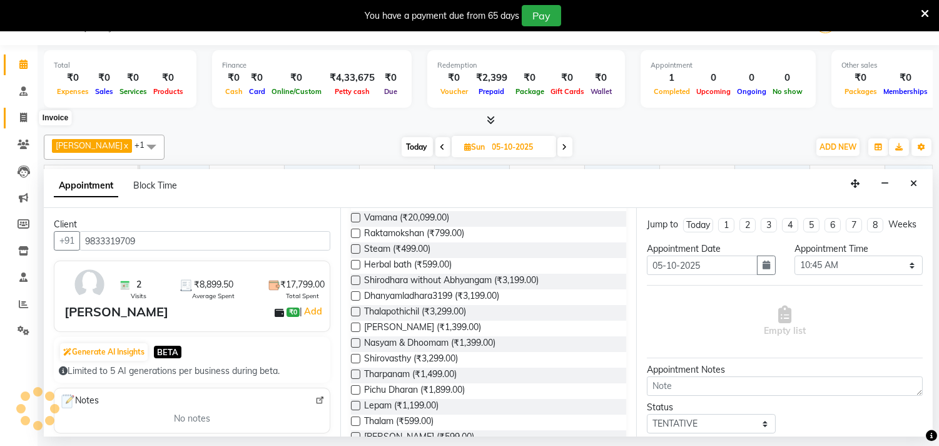
click at [23, 114] on icon at bounding box center [23, 117] width 7 height 9
select select "service"
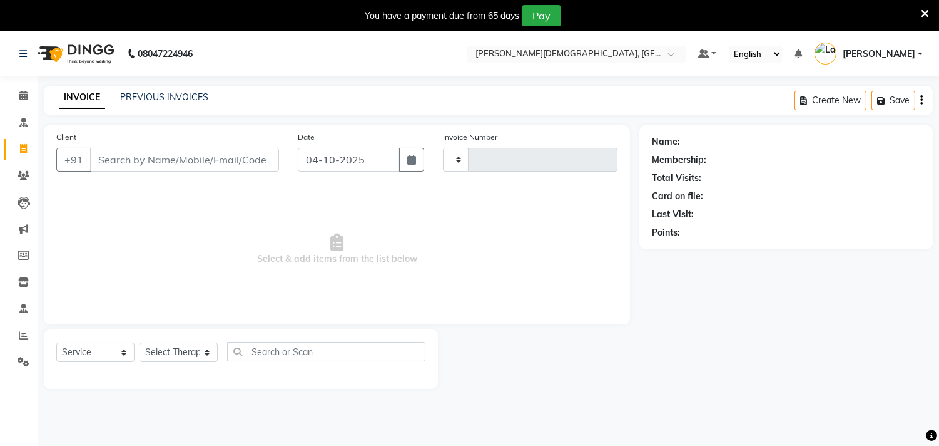
type input "0332"
select select "6810"
